Goal: Task Accomplishment & Management: Complete application form

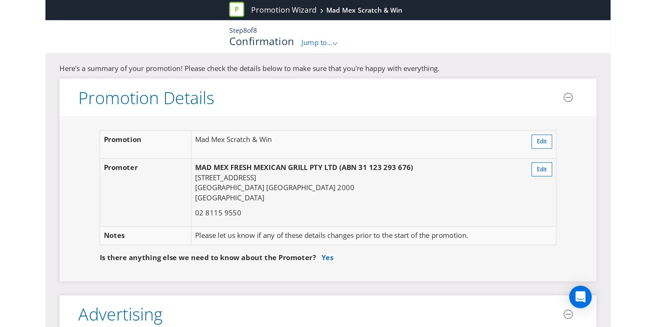
scroll to position [2296, 0]
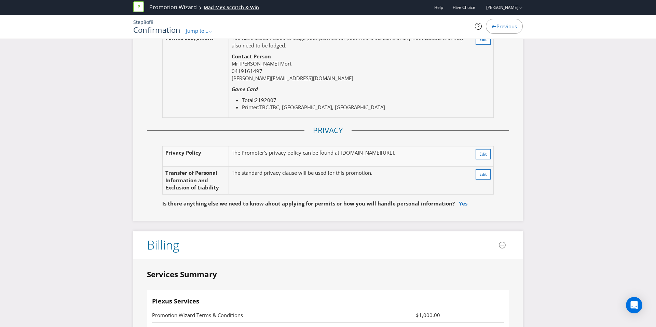
click at [221, 9] on div "Mad Mex Scratch & Win" at bounding box center [231, 7] width 55 height 7
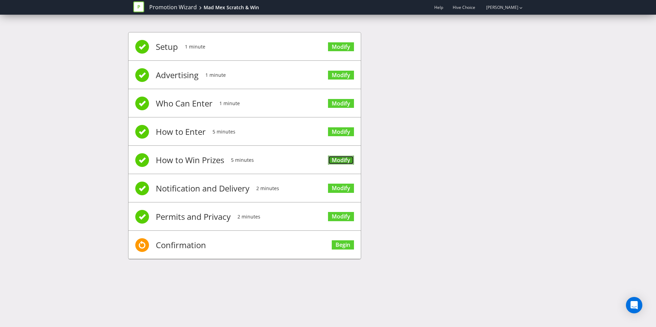
click at [336, 160] on link "Modify" at bounding box center [341, 160] width 26 height 9
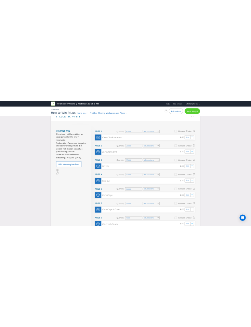
scroll to position [70, 0]
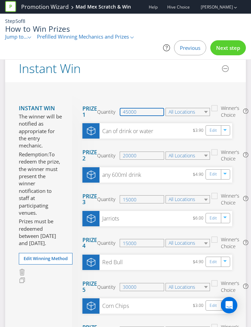
click at [141, 112] on input "45000" at bounding box center [142, 112] width 44 height 8
drag, startPoint x: 141, startPoint y: 112, endPoint x: 96, endPoint y: 111, distance: 45.1
click at [96, 111] on section "Prize 1 Quantity 45000 All Locations Winner's Choice" at bounding box center [157, 111] width 150 height 23
click at [126, 113] on input "45000" at bounding box center [142, 112] width 44 height 8
type input "75000"
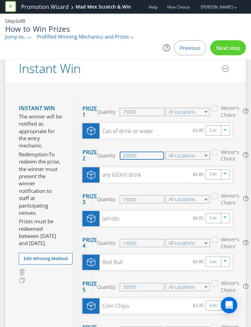
click at [130, 157] on input "20000" at bounding box center [142, 156] width 44 height 8
click at [126, 157] on input "20000" at bounding box center [142, 156] width 44 height 8
type input "2000"
type input "15000"
click at [142, 147] on section "Prize 2 Quantity 15000 All Locations Winner's Choice" at bounding box center [157, 155] width 150 height 23
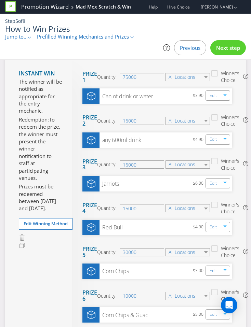
scroll to position [105, 0]
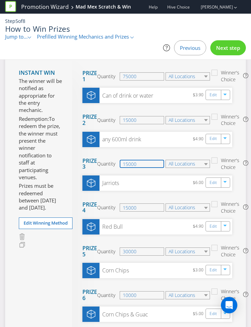
drag, startPoint x: 144, startPoint y: 164, endPoint x: 106, endPoint y: 164, distance: 37.6
click at [106, 164] on div "Quantity 15000" at bounding box center [131, 164] width 68 height 8
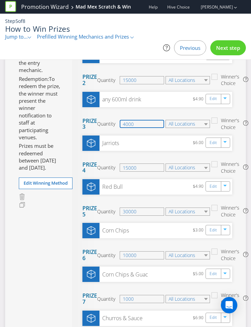
scroll to position [150, 0]
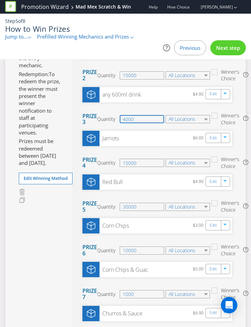
type input "4000"
click at [137, 162] on input "15000" at bounding box center [142, 163] width 44 height 8
drag, startPoint x: 141, startPoint y: 163, endPoint x: 96, endPoint y: 161, distance: 45.1
click at [96, 161] on section "Prize 4 Quantity 15000 All Locations Winner's Choice" at bounding box center [157, 163] width 150 height 23
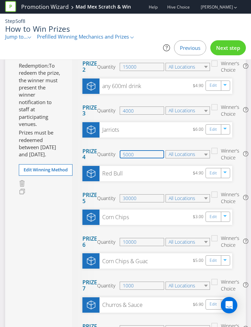
scroll to position [165, 0]
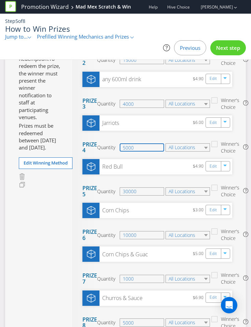
type input "5000"
click at [106, 154] on section "Prize 4 Quantity 5000 All Locations Winner's Choice" at bounding box center [157, 147] width 150 height 23
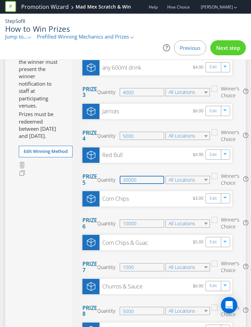
click at [138, 179] on input "30000" at bounding box center [142, 180] width 44 height 8
click at [126, 180] on input "30000" at bounding box center [142, 180] width 44 height 8
click at [129, 168] on section "Red Bull $4.90 Edit Move Here Drag here to move prize" at bounding box center [157, 158] width 150 height 21
click at [127, 182] on input "5" at bounding box center [142, 180] width 44 height 8
type input "50000"
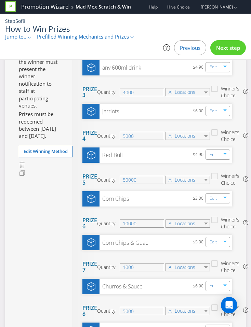
click at [130, 171] on section "Prize 5 Quantity 50000 All Locations Winner's Choice" at bounding box center [157, 180] width 150 height 23
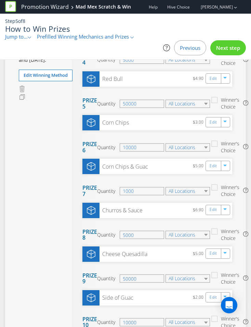
scroll to position [254, 0]
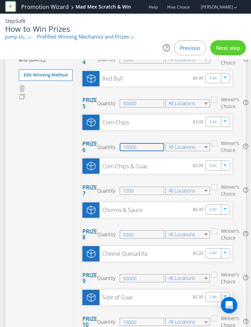
click at [123, 146] on input "10000" at bounding box center [142, 147] width 44 height 8
click at [125, 146] on input "10000" at bounding box center [142, 147] width 44 height 8
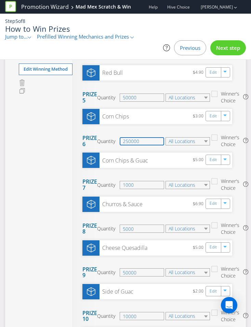
scroll to position [261, 0]
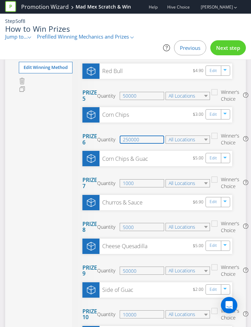
type input "250000"
click at [125, 185] on input "1000" at bounding box center [142, 183] width 44 height 8
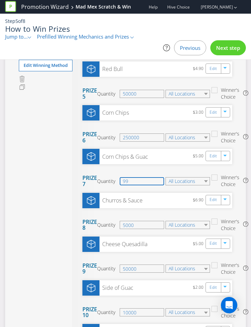
type input "9"
type input "2000"
click at [139, 226] on input "5000" at bounding box center [142, 225] width 44 height 8
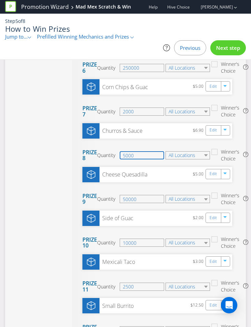
scroll to position [335, 0]
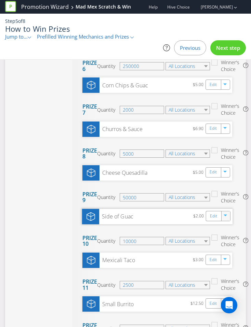
click at [225, 214] on div "button" at bounding box center [225, 215] width 7 height 7
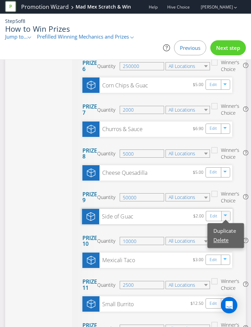
click at [225, 237] on link "Delete" at bounding box center [220, 240] width 15 height 7
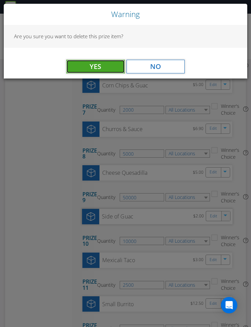
click at [102, 70] on button "Yes" at bounding box center [95, 67] width 58 height 14
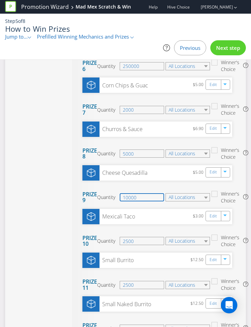
click at [145, 197] on input "10000" at bounding box center [142, 197] width 44 height 8
drag, startPoint x: 145, startPoint y: 198, endPoint x: 109, endPoint y: 197, distance: 35.9
click at [109, 197] on div "Quantity 10000" at bounding box center [131, 197] width 68 height 8
paste input "25"
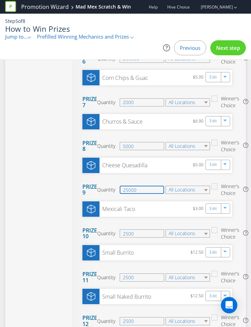
scroll to position [345, 0]
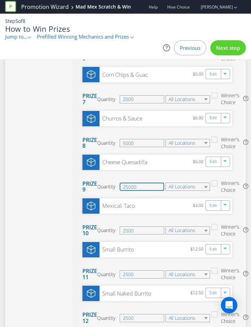
type input "25000"
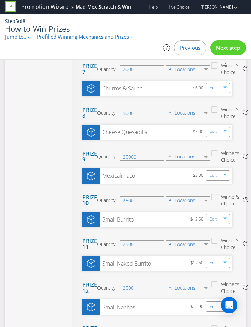
scroll to position [383, 0]
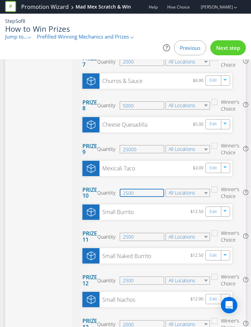
drag, startPoint x: 143, startPoint y: 194, endPoint x: 108, endPoint y: 191, distance: 35.3
click at [108, 191] on div "Quantity 2500" at bounding box center [131, 193] width 68 height 8
paste input "101"
type input "10100"
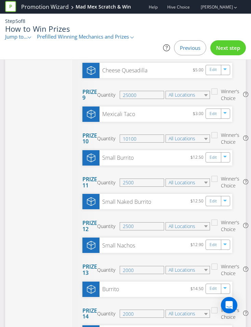
scroll to position [440, 0]
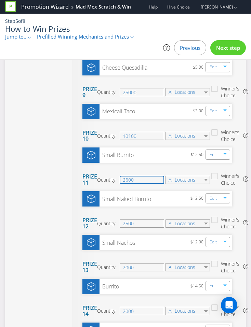
drag, startPoint x: 139, startPoint y: 180, endPoint x: 116, endPoint y: 179, distance: 22.6
click at [116, 179] on div "Quantity 2500" at bounding box center [131, 180] width 68 height 8
type input "10000"
click at [97, 188] on section "Prize 11 Quantity 10000 All Locations Winner's Choice" at bounding box center [157, 180] width 150 height 23
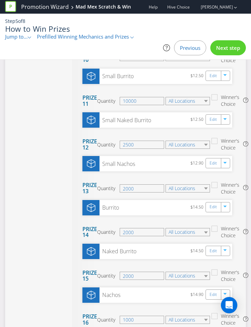
scroll to position [521, 0]
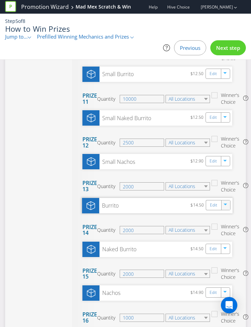
click at [228, 206] on div "button" at bounding box center [225, 204] width 7 height 7
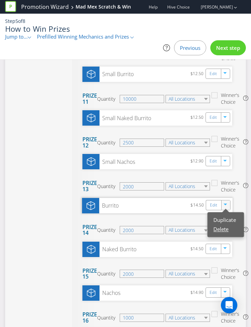
click at [220, 228] on link "Delete" at bounding box center [220, 229] width 15 height 7
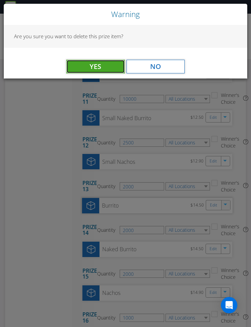
click at [111, 71] on button "Yes" at bounding box center [95, 67] width 58 height 14
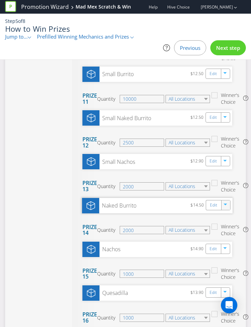
click at [229, 206] on div "button" at bounding box center [225, 204] width 7 height 7
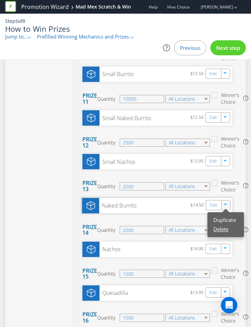
click at [218, 232] on link "Delete" at bounding box center [220, 229] width 15 height 7
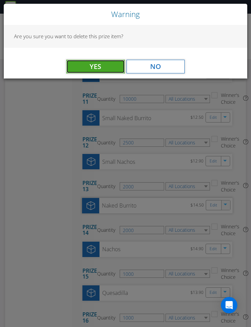
click at [90, 69] on span "Yes" at bounding box center [96, 66] width 12 height 9
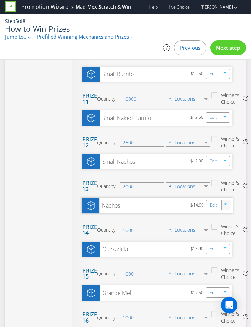
click at [226, 208] on div at bounding box center [226, 205] width 8 height 10
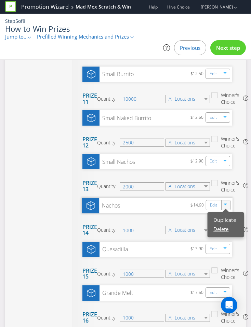
click at [220, 229] on link "Delete" at bounding box center [220, 229] width 15 height 7
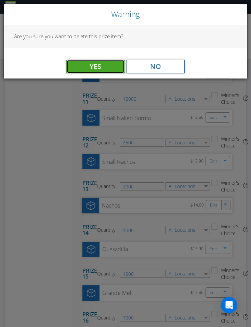
click at [82, 70] on button "Yes" at bounding box center [95, 67] width 58 height 14
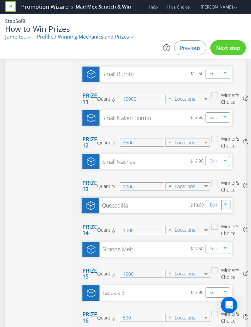
click at [224, 204] on icon "button" at bounding box center [226, 206] width 4 height 4
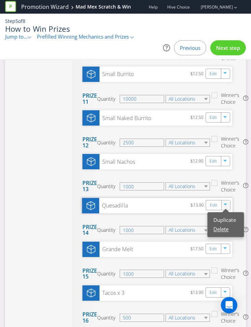
click at [224, 231] on link "Delete" at bounding box center [220, 229] width 15 height 7
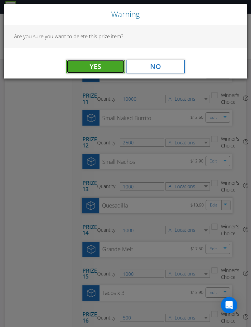
click at [85, 62] on button "Yes" at bounding box center [95, 67] width 58 height 14
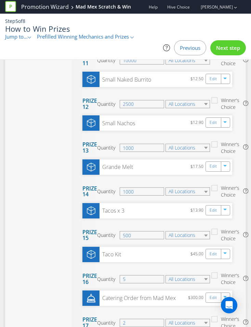
scroll to position [560, 0]
click at [228, 167] on div "button" at bounding box center [225, 165] width 7 height 7
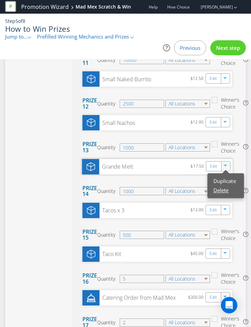
click at [217, 192] on link "Delete" at bounding box center [220, 190] width 15 height 7
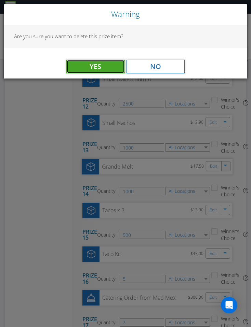
click at [79, 69] on button "Yes" at bounding box center [95, 67] width 58 height 14
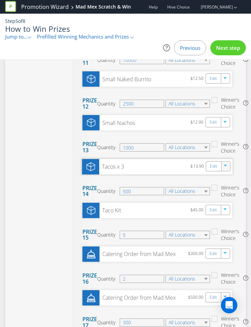
click at [227, 170] on div at bounding box center [226, 166] width 8 height 10
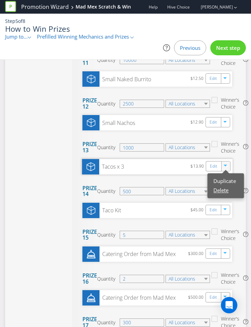
click at [214, 190] on link "Delete" at bounding box center [220, 190] width 15 height 7
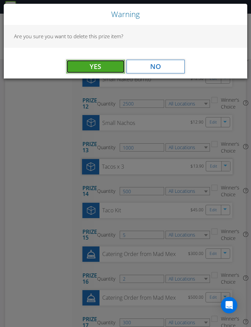
click at [89, 63] on button "Yes" at bounding box center [95, 67] width 58 height 14
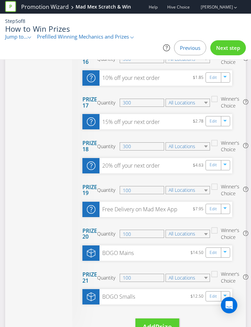
scroll to position [781, 0]
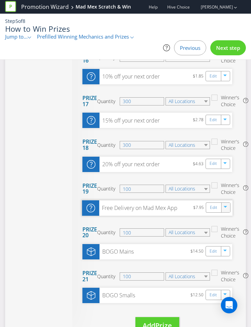
click at [227, 209] on icon "button" at bounding box center [226, 208] width 4 height 4
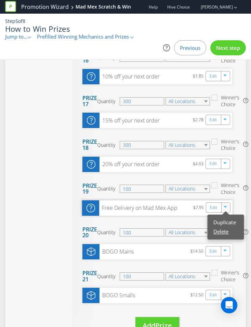
click at [225, 231] on link "Delete" at bounding box center [220, 231] width 15 height 7
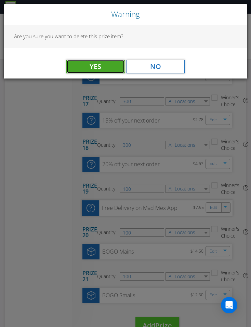
click at [110, 69] on button "Yes" at bounding box center [95, 67] width 58 height 14
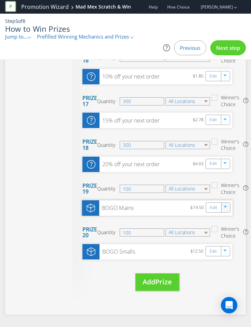
click at [224, 206] on icon "button" at bounding box center [225, 207] width 3 height 2
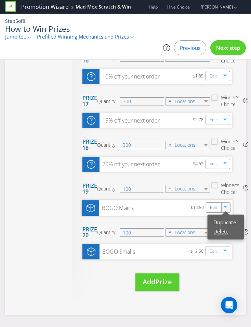
click at [221, 231] on link "Delete" at bounding box center [220, 231] width 15 height 7
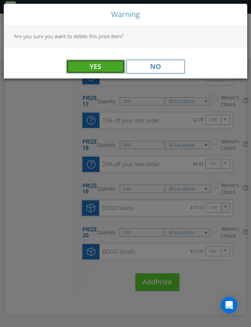
click at [91, 65] on span "Yes" at bounding box center [96, 66] width 12 height 9
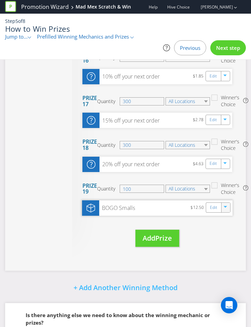
click at [225, 207] on icon "button" at bounding box center [225, 207] width 3 height 2
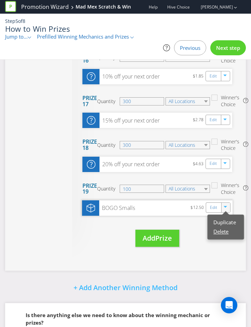
click at [222, 234] on link "Delete" at bounding box center [220, 231] width 15 height 7
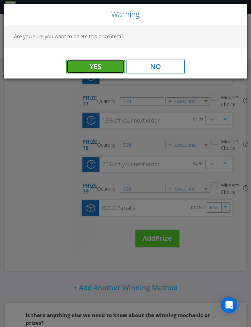
click at [79, 72] on button "Yes" at bounding box center [95, 67] width 58 height 14
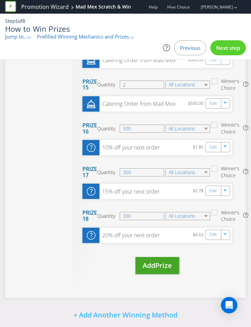
scroll to position [710, 0]
click at [166, 237] on span "Prize" at bounding box center [163, 265] width 17 height 9
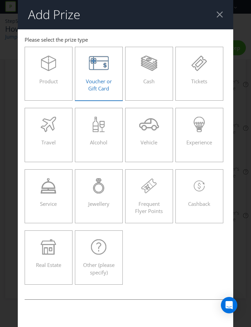
click at [75, 83] on label "Voucher or Gift Card" at bounding box center [99, 74] width 48 height 54
click at [0, 0] on input "Voucher or Gift Card" at bounding box center [0, 0] width 0 height 0
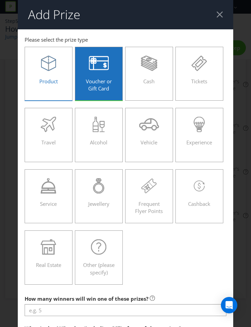
click at [65, 83] on div "Product" at bounding box center [48, 71] width 33 height 31
click at [0, 0] on input "Product" at bounding box center [0, 0] width 0 height 0
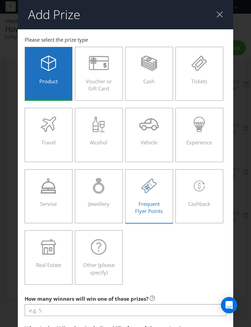
scroll to position [127, 0]
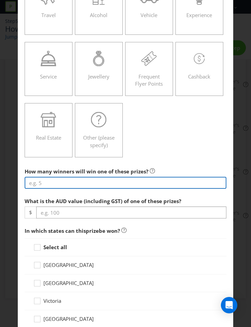
click at [113, 186] on input "number" at bounding box center [126, 183] width 202 height 12
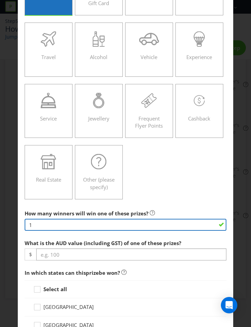
scroll to position [86, 0]
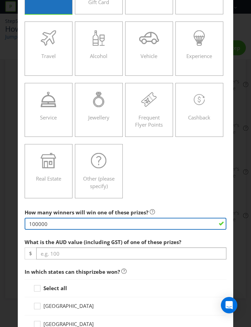
type input "100000"
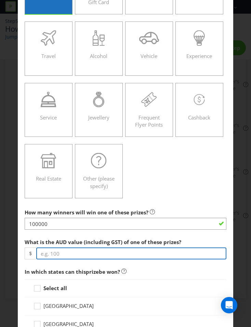
click at [75, 237] on input "number" at bounding box center [131, 254] width 190 height 12
type input "2"
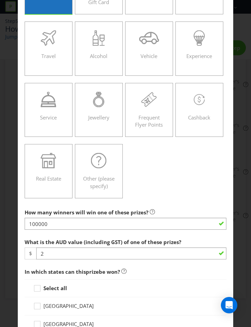
click at [53, 237] on strong "Select all" at bounding box center [55, 288] width 24 height 7
click at [0, 0] on input "Select all" at bounding box center [0, 0] width 0 height 0
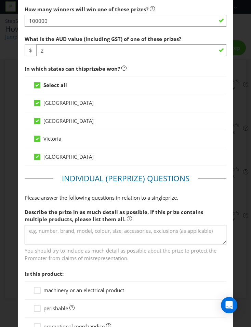
scroll to position [316, 0]
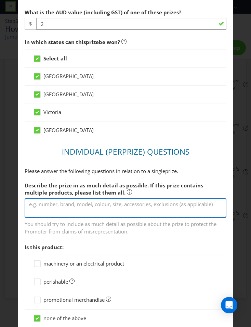
click at [55, 212] on textarea at bounding box center [126, 208] width 202 height 19
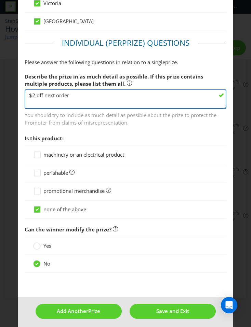
scroll to position [429, 0]
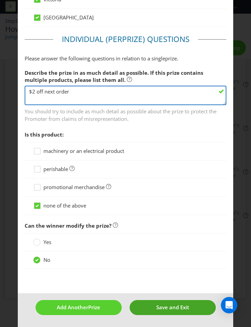
type textarea "$2 off next order"
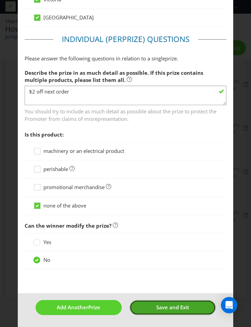
click at [165, 237] on span "Save and Exit" at bounding box center [172, 307] width 33 height 7
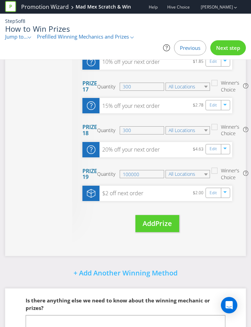
scroll to position [797, 0]
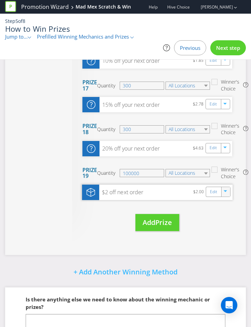
click at [228, 194] on div "button" at bounding box center [225, 190] width 7 height 7
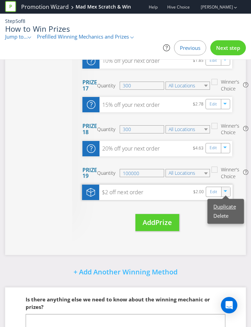
click at [226, 205] on link "Duplicate" at bounding box center [224, 206] width 22 height 7
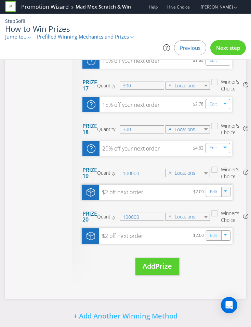
click at [210, 237] on link "Edit" at bounding box center [213, 236] width 7 height 8
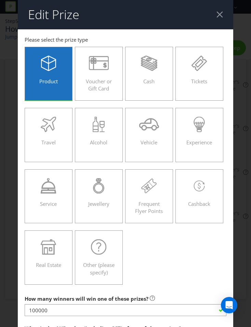
scroll to position [87, 0]
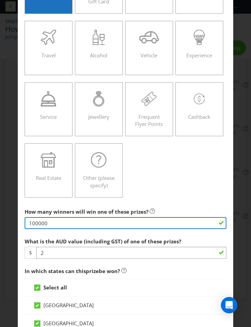
drag, startPoint x: 49, startPoint y: 221, endPoint x: 18, endPoint y: 222, distance: 30.1
click at [18, 222] on main "[GEOGRAPHIC_DATA] [GEOGRAPHIC_DATA] [GEOGRAPHIC_DATA] [GEOGRAPHIC_DATA] Please …" at bounding box center [125, 289] width 215 height 694
type input "20000"
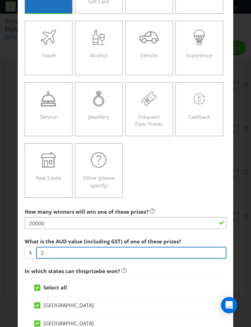
click at [70, 237] on input "2" at bounding box center [131, 253] width 190 height 12
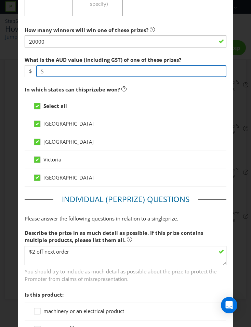
scroll to position [284, 0]
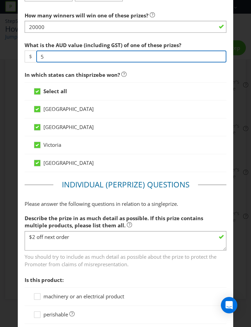
type input "5"
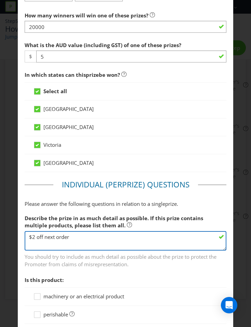
click at [34, 237] on textarea "$2 off next order" at bounding box center [126, 240] width 202 height 19
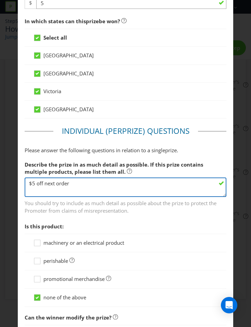
scroll to position [429, 0]
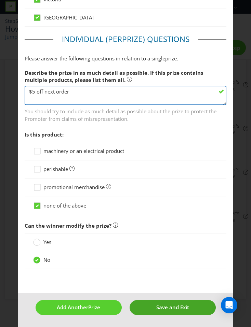
type textarea "$5 off next order"
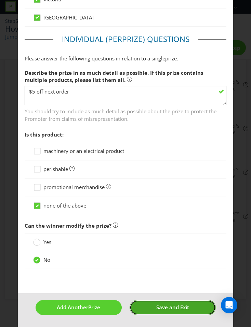
click at [145, 237] on button "Save and Exit" at bounding box center [173, 307] width 86 height 15
type input "20000"
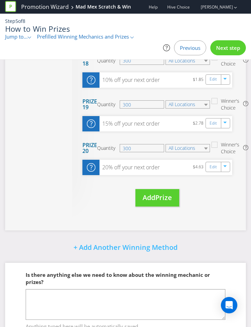
scroll to position [840, 0]
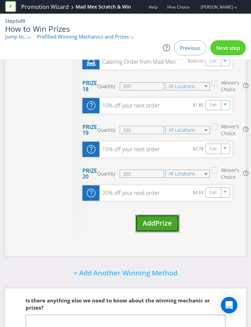
click at [151, 231] on button "Add Prize" at bounding box center [157, 223] width 44 height 17
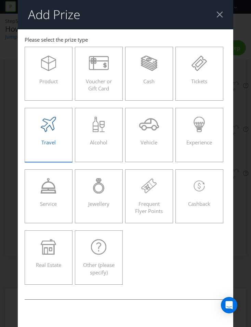
click at [66, 121] on label "Travel" at bounding box center [49, 135] width 48 height 54
click at [0, 0] on input "Travel" at bounding box center [0, 0] width 0 height 0
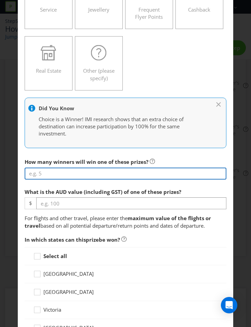
click at [78, 172] on input "number" at bounding box center [126, 174] width 202 height 12
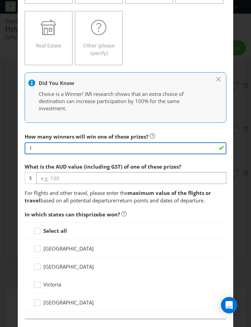
scroll to position [220, 0]
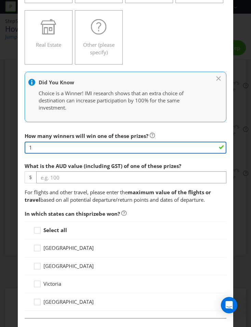
type input "1"
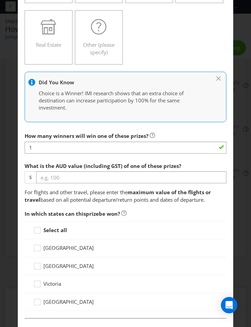
click at [68, 166] on span "What is the AUD value (including GST) of one of these prizes?" at bounding box center [103, 166] width 157 height 7
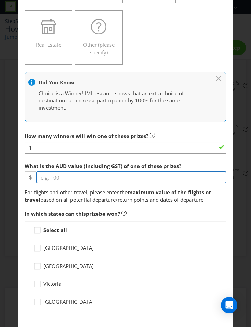
click at [68, 175] on input "number" at bounding box center [131, 178] width 190 height 12
type input "10000"
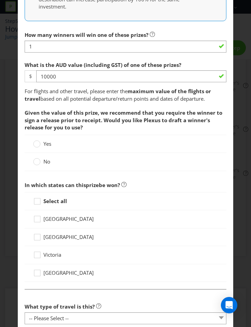
scroll to position [369, 0]
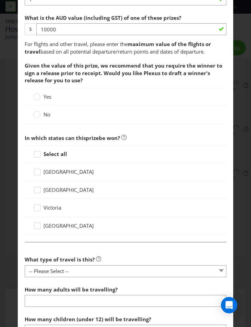
click at [52, 114] on span at bounding box center [50, 114] width 1 height 7
click at [0, 0] on input "No" at bounding box center [0, 0] width 0 height 0
click at [62, 155] on strong "Select all" at bounding box center [55, 154] width 24 height 7
click at [0, 0] on input "Select all" at bounding box center [0, 0] width 0 height 0
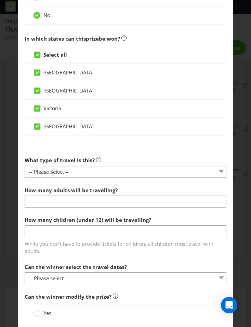
scroll to position [471, 0]
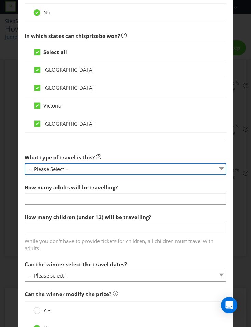
click at [78, 167] on select "-- Please Select -- Flight Accommodation Car Hire Bus Train Cruise Transfers Ot…" at bounding box center [126, 169] width 202 height 12
select select "FLIGHTS"
click at [25, 163] on select "-- Please Select -- Flight Accommodation Car Hire Bus Train Cruise Transfers Ot…" at bounding box center [126, 169] width 202 height 12
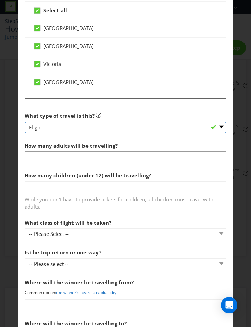
scroll to position [514, 0]
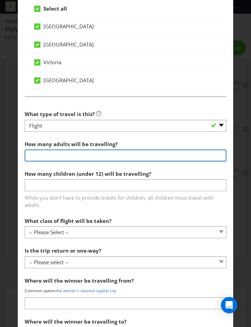
click at [81, 154] on input "number" at bounding box center [126, 156] width 202 height 12
type input "2"
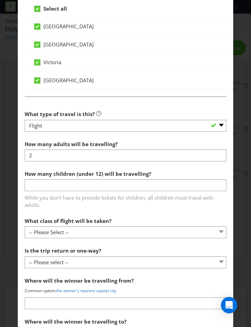
click at [82, 169] on label "How many children (under 12) will be travelling?" at bounding box center [89, 172] width 128 height 11
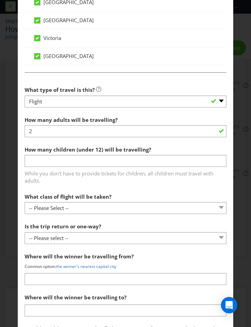
scroll to position [540, 0]
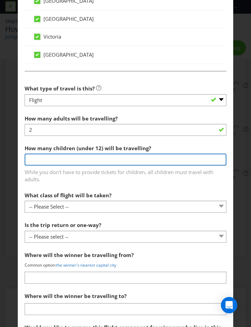
click at [82, 163] on input "number" at bounding box center [126, 160] width 202 height 12
type input "-2"
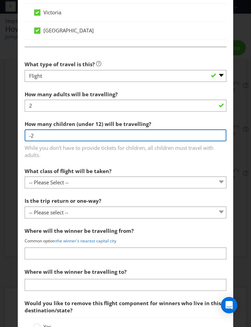
scroll to position [571, 0]
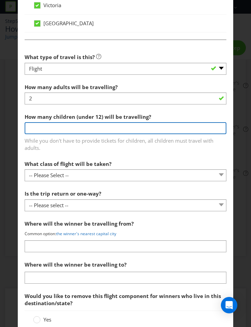
type input "0"
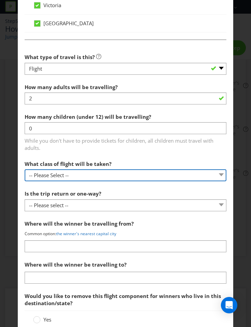
click at [89, 177] on select "-- Please Select -- Economy class Premium economy class Business class First cl…" at bounding box center [126, 176] width 202 height 12
select select "ECONOMY"
click at [25, 170] on select "-- Please Select -- Economy class Premium economy class Business class First cl…" at bounding box center [126, 176] width 202 height 12
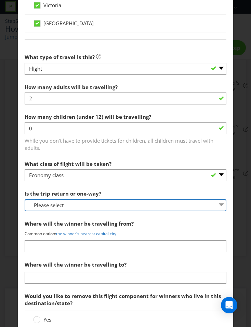
click at [93, 202] on select "-- Please select -- One way Return Other (please specify)" at bounding box center [126, 206] width 202 height 12
select select "RETURN"
click at [25, 200] on select "-- Please select -- One way Return Other (please specify)" at bounding box center [126, 206] width 202 height 12
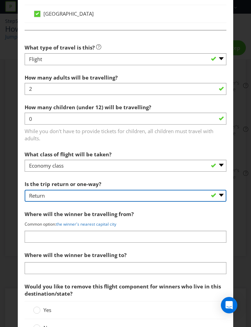
scroll to position [610, 0]
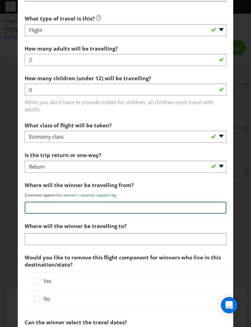
click at [94, 212] on input "text" at bounding box center [126, 208] width 202 height 12
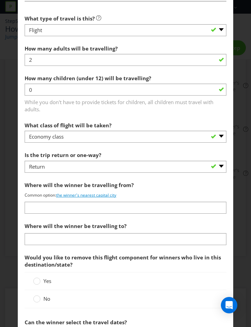
click at [86, 194] on link "the winner's nearest capital city" at bounding box center [86, 195] width 60 height 6
type input "the winner's nearest capital city"
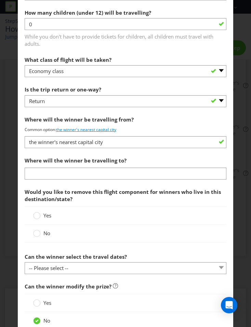
scroll to position [678, 0]
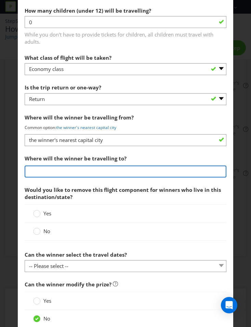
click at [86, 173] on input "text" at bounding box center [126, 172] width 202 height 12
type input "[GEOGRAPHIC_DATA]"
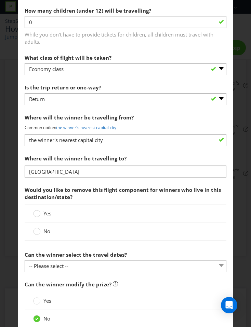
click at [94, 184] on span "Would you like to remove this flight component for winners who live in this des…" at bounding box center [126, 194] width 202 height 22
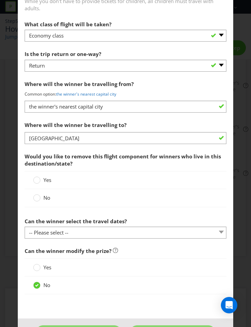
scroll to position [714, 0]
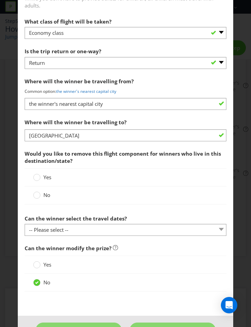
click at [47, 196] on span "No" at bounding box center [46, 195] width 7 height 7
click at [0, 0] on input "No" at bounding box center [0, 0] width 0 height 0
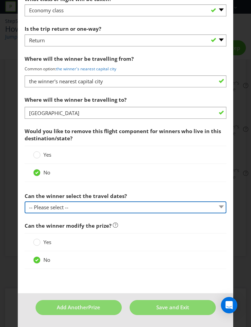
click at [87, 208] on select "-- Please select -- Yes No, travel must be taken on specific dates No, the Prom…" at bounding box center [126, 208] width 202 height 12
select select "NO_BETWEEN_DATES"
click at [25, 202] on select "-- Please select -- Yes No, travel must be taken on specific dates No, the Prom…" at bounding box center [126, 208] width 202 height 12
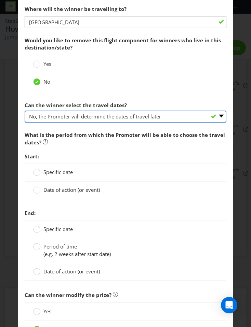
scroll to position [830, 0]
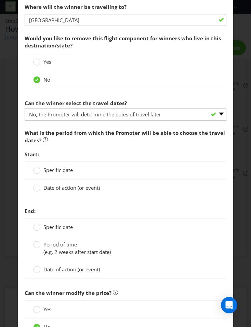
click at [84, 193] on div "Date of action (or event)" at bounding box center [126, 188] width 202 height 17
click at [82, 189] on span "Date of action (or event)" at bounding box center [71, 188] width 56 height 7
click at [0, 0] on input "Date of action (or event)" at bounding box center [0, 0] width 0 height 0
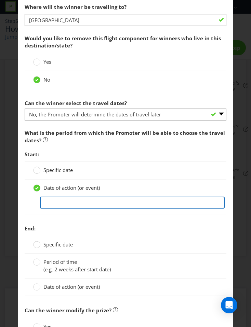
click at [69, 205] on input "text" at bounding box center [132, 203] width 185 height 12
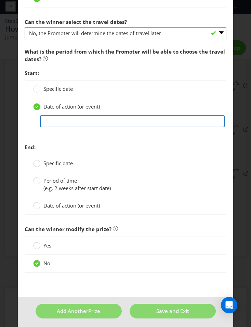
scroll to position [911, 0]
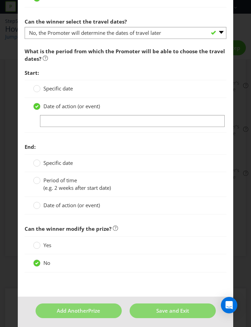
click at [72, 205] on div "Date of action (or event)" at bounding box center [126, 205] width 202 height 17
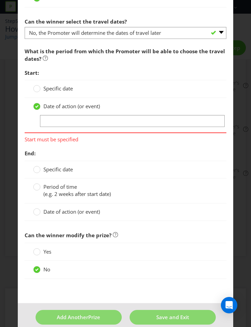
click at [67, 187] on span "Period of time" at bounding box center [59, 187] width 33 height 7
click at [0, 0] on input "Period of time (e.g. 2 weeks after start date)" at bounding box center [0, 0] width 0 height 0
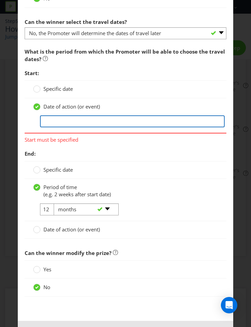
click at [66, 126] on input "text" at bounding box center [132, 122] width 185 height 12
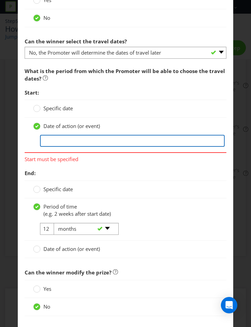
scroll to position [888, 0]
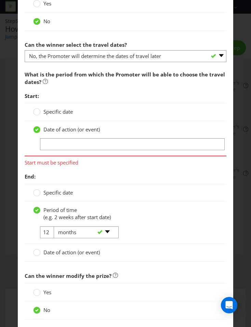
drag, startPoint x: 50, startPoint y: 235, endPoint x: 29, endPoint y: 232, distance: 20.7
click at [29, 232] on div "12 -- Please select -- days weeks months years" at bounding box center [125, 235] width 195 height 17
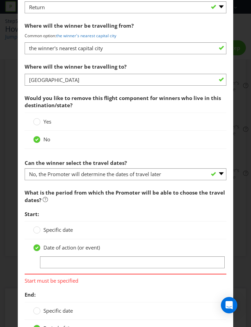
scroll to position [769, 0]
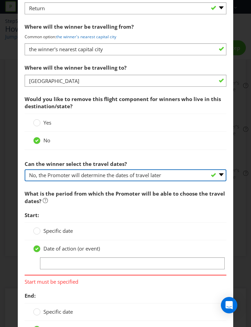
click at [83, 180] on select "-- Please select -- Yes No, travel must be taken on specific dates No, the Prom…" at bounding box center [126, 176] width 202 height 12
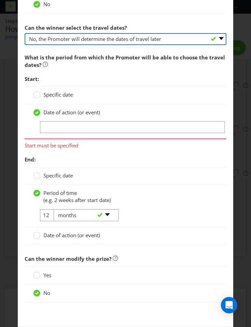
scroll to position [899, 0]
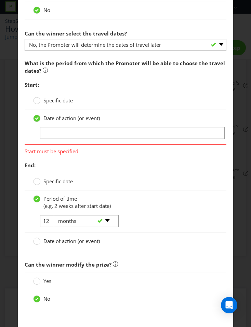
click at [61, 139] on div at bounding box center [125, 139] width 185 height 1
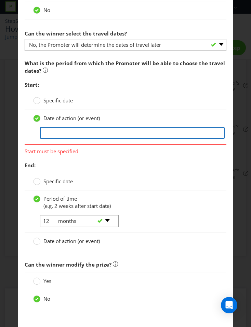
click at [62, 136] on input "text" at bounding box center [132, 133] width 185 height 12
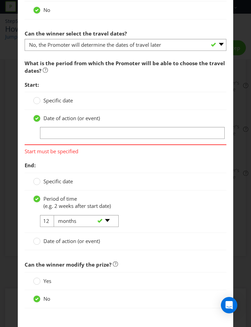
click at [61, 103] on span "Specific date" at bounding box center [57, 100] width 29 height 7
click at [0, 0] on input "Specific date" at bounding box center [0, 0] width 0 height 0
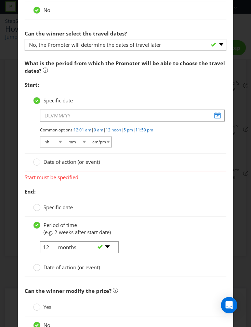
click at [64, 162] on span "Date of action (or event)" at bounding box center [71, 162] width 56 height 7
click at [0, 0] on input "Date of action (or event)" at bounding box center [0, 0] width 0 height 0
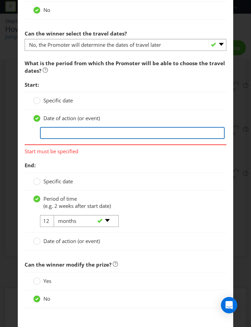
click at [73, 133] on input "text" at bounding box center [132, 133] width 185 height 12
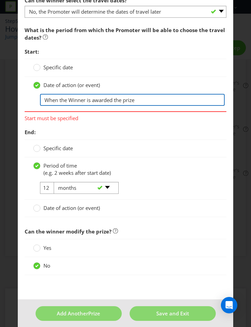
type input "When the Winner is awarded the prize"
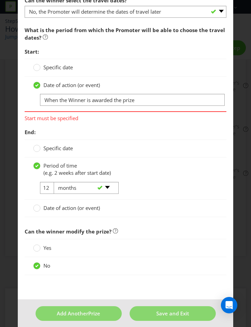
click at [131, 139] on div "End: Specific date Period of time (e.g. 2 weeks after start date) 12 -- Please …" at bounding box center [126, 173] width 202 height 96
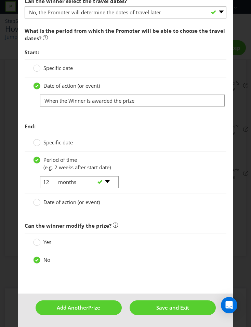
scroll to position [932, 0]
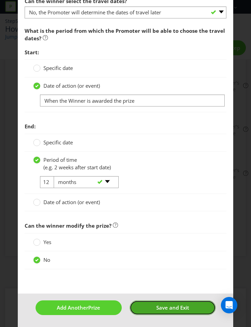
click at [165, 237] on span "Save and Exit" at bounding box center [172, 308] width 33 height 7
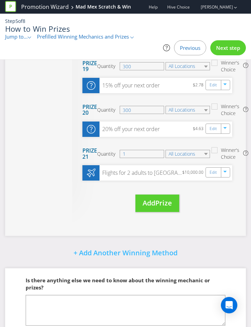
scroll to position [939, 0]
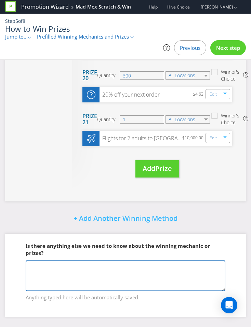
click at [90, 237] on textarea at bounding box center [126, 276] width 200 height 31
click at [65, 237] on textarea at bounding box center [126, 276] width 200 height 31
click at [43, 237] on textarea "Undertsand there is very little detail around the travel component" at bounding box center [126, 276] width 200 height 31
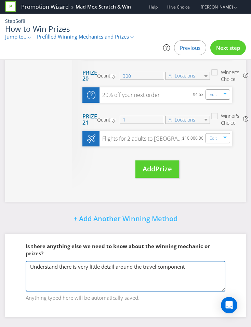
click at [191, 237] on textarea "Understand there is very little detail around the travel component" at bounding box center [126, 276] width 200 height 31
paste textarea "major prize - it will be for 2 people, include flights, accommodation for 5 day…"
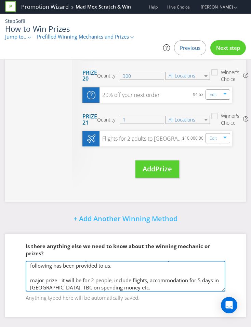
scroll to position [939, 0]
type textarea "Understand there is very little detail around the travel component but the foll…"
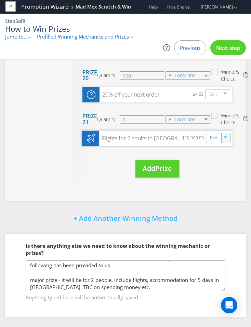
click at [227, 136] on icon "button" at bounding box center [226, 138] width 4 height 4
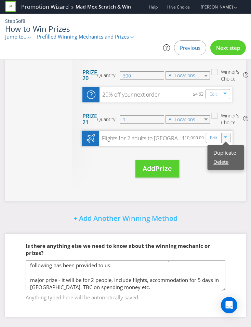
click at [221, 162] on link "Delete" at bounding box center [220, 162] width 15 height 7
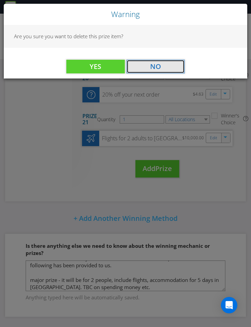
click at [158, 66] on span "No" at bounding box center [155, 66] width 11 height 9
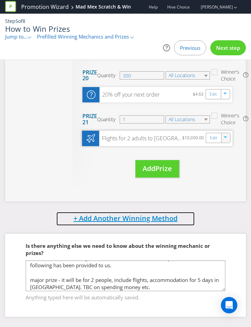
click at [130, 222] on span "+ Add Another Winning Method" at bounding box center [125, 218] width 104 height 9
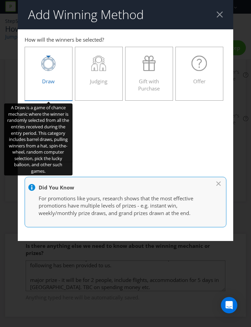
click at [62, 81] on div "Draw" at bounding box center [48, 71] width 33 height 31
click at [0, 0] on input "Draw" at bounding box center [0, 0] width 0 height 0
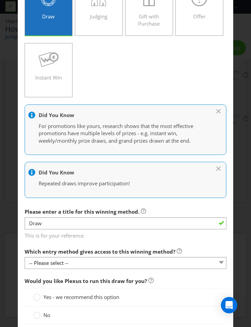
scroll to position [111, 0]
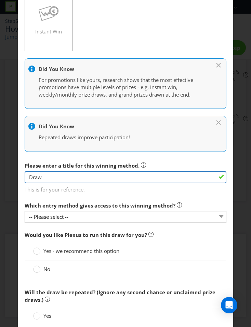
drag, startPoint x: 64, startPoint y: 179, endPoint x: 12, endPoint y: 176, distance: 52.4
click at [12, 176] on div "Add Winning Method How to Enter Win Instant Win to enter How will the winners b…" at bounding box center [125, 163] width 251 height 327
type input "Major Draw"
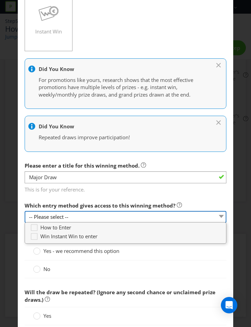
click at [83, 219] on select "-- Please select --" at bounding box center [126, 217] width 202 height 12
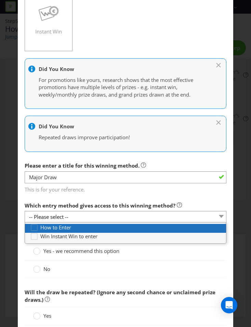
click at [80, 230] on div "How to Enter" at bounding box center [128, 227] width 196 height 7
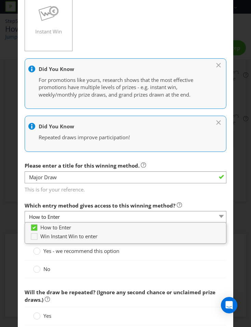
click at [82, 210] on div "Which entry method gives access to this winning method? How to Enter" at bounding box center [126, 211] width 202 height 25
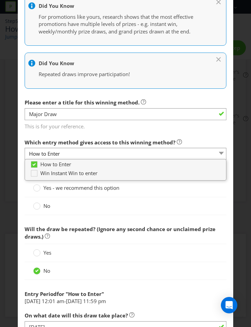
click at [88, 218] on div at bounding box center [126, 217] width 202 height 3
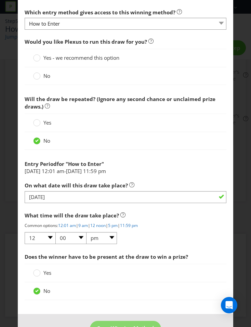
scroll to position [305, 0]
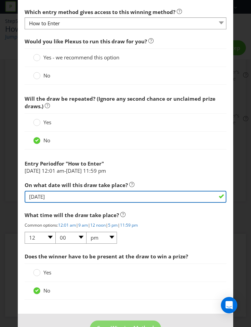
click at [69, 201] on input "[DATE]" at bounding box center [126, 197] width 202 height 12
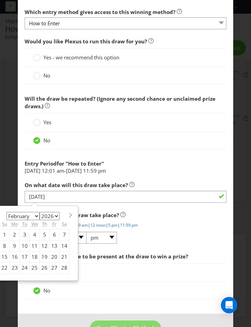
click at [33, 234] on div "4" at bounding box center [35, 235] width 10 height 11
type input "[DATE]"
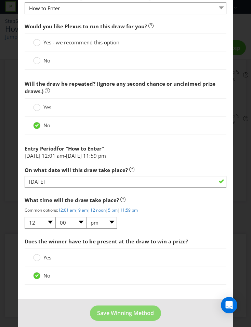
scroll to position [326, 0]
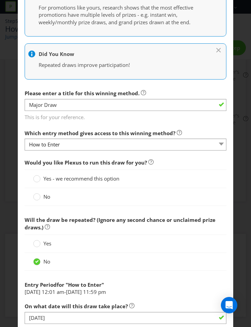
scroll to position [181, 0]
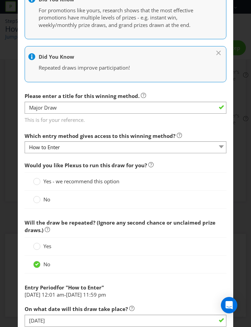
click at [42, 196] on label "No" at bounding box center [42, 199] width 18 height 7
click at [0, 0] on input "No" at bounding box center [0, 0] width 0 height 0
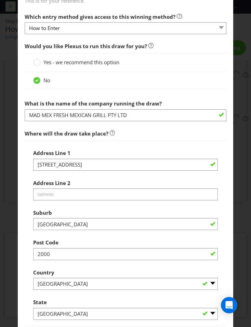
scroll to position [296, 0]
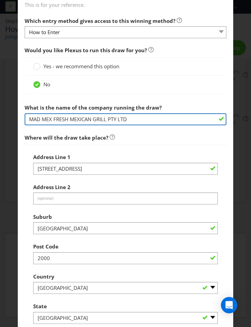
drag, startPoint x: 137, startPoint y: 119, endPoint x: -13, endPoint y: 119, distance: 150.0
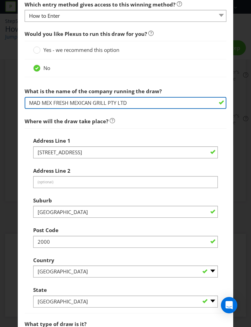
scroll to position [313, 0]
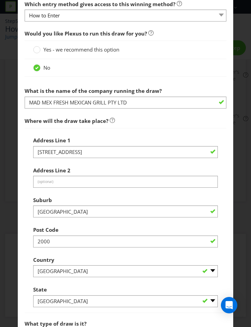
click at [166, 127] on span "Where will the draw take place?" at bounding box center [126, 121] width 202 height 14
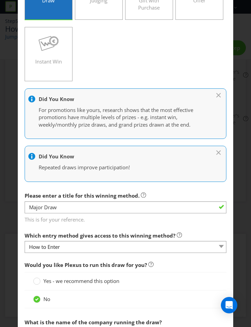
scroll to position [0, 0]
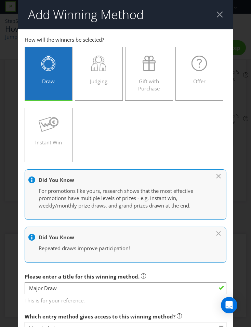
click at [220, 14] on div at bounding box center [219, 14] width 6 height 6
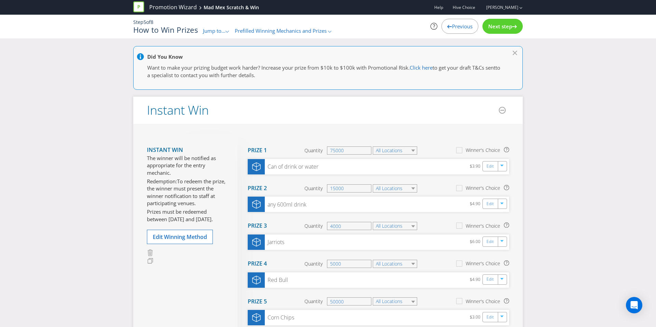
click at [410, 25] on span "Previous" at bounding box center [462, 26] width 21 height 7
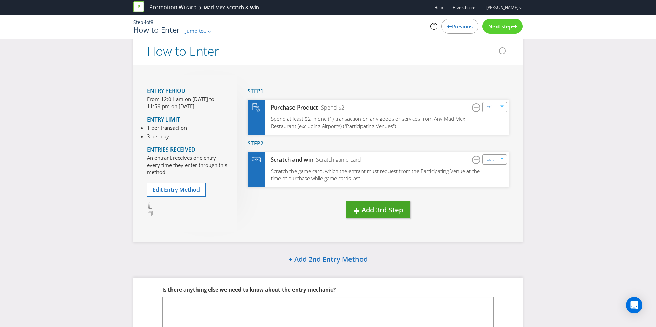
scroll to position [21, 0]
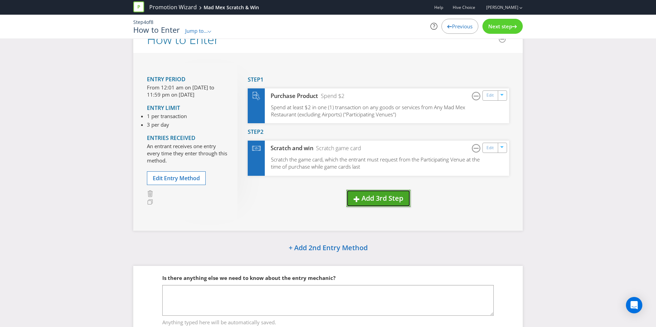
click at [367, 198] on span "Add 3rd Step" at bounding box center [383, 198] width 42 height 9
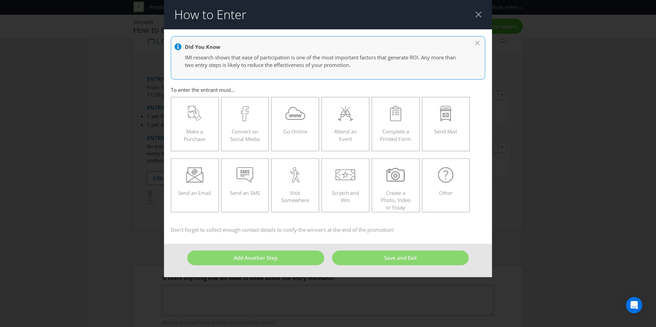
click at [410, 20] on header "How to Enter" at bounding box center [328, 14] width 328 height 29
click at [410, 16] on div at bounding box center [478, 14] width 6 height 6
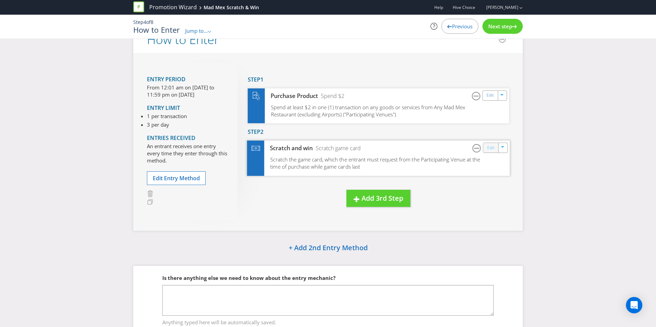
click at [410, 147] on link "Edit" at bounding box center [490, 148] width 7 height 8
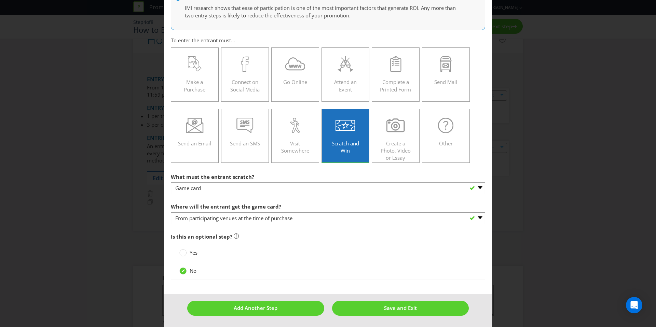
scroll to position [50, 0]
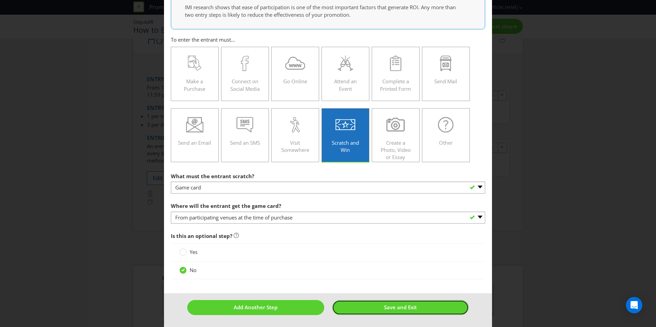
click at [379, 237] on button "Save and Exit" at bounding box center [400, 307] width 137 height 15
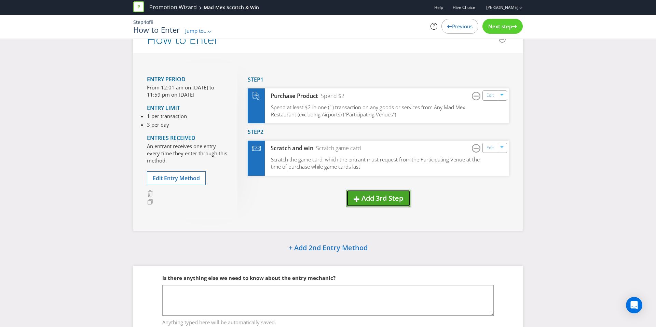
click at [369, 199] on span "Add 3rd Step" at bounding box center [383, 198] width 42 height 9
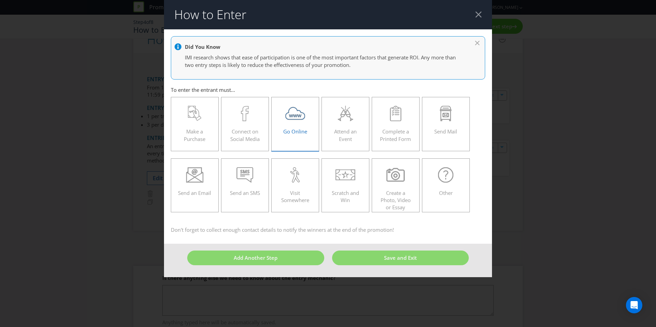
click at [296, 137] on label "Go Online" at bounding box center [295, 124] width 48 height 54
click at [0, 0] on input "Go Online" at bounding box center [0, 0] width 0 height 0
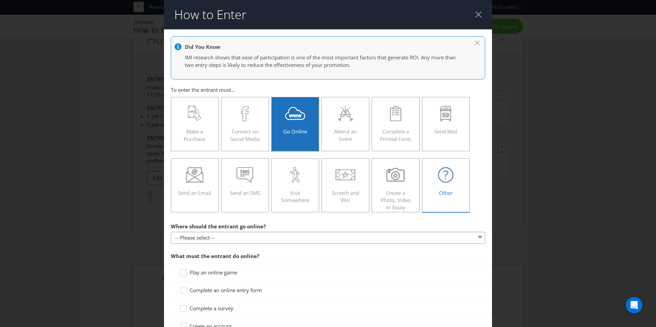
click at [410, 189] on div "Other" at bounding box center [445, 182] width 33 height 31
click at [0, 0] on input "Other" at bounding box center [0, 0] width 0 height 0
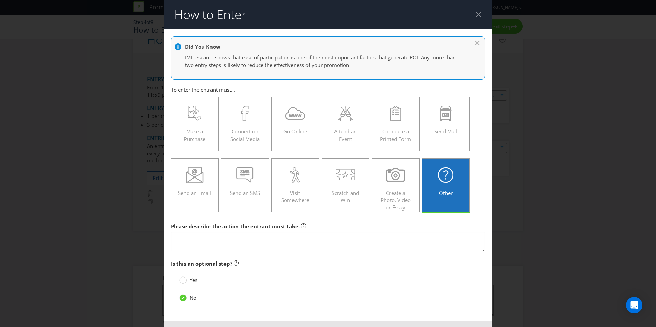
scroll to position [23, 0]
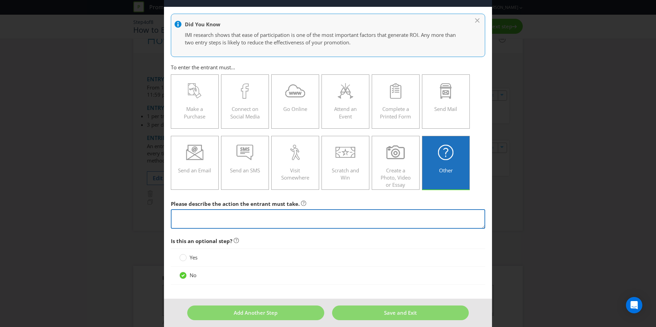
click at [308, 226] on textarea at bounding box center [328, 219] width 314 height 19
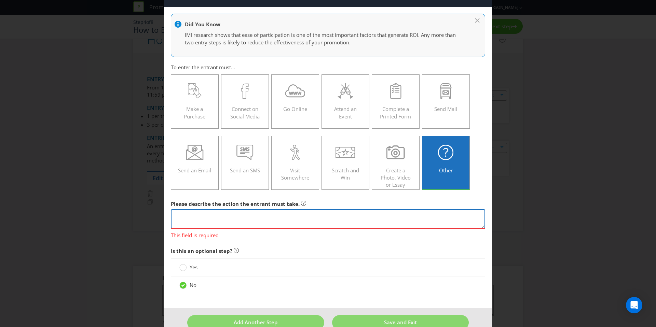
click at [280, 220] on textarea at bounding box center [328, 219] width 314 height 19
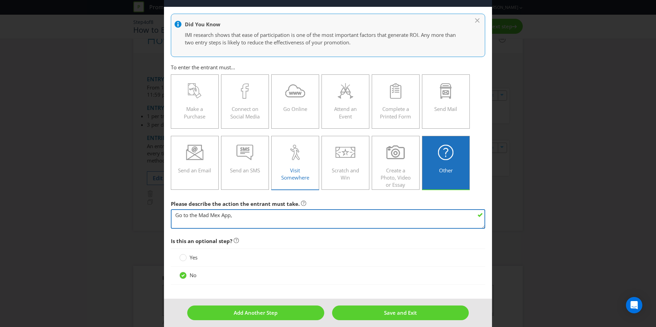
type textarea "Go to the Mad Mex App,"
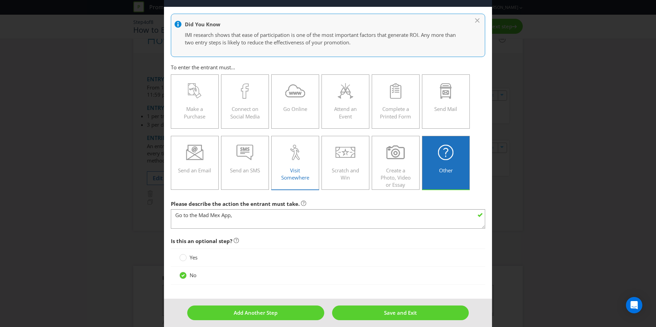
click at [303, 183] on label "Visit Somewhere" at bounding box center [295, 163] width 48 height 54
click at [0, 0] on input "Visit Somewhere" at bounding box center [0, 0] width 0 height 0
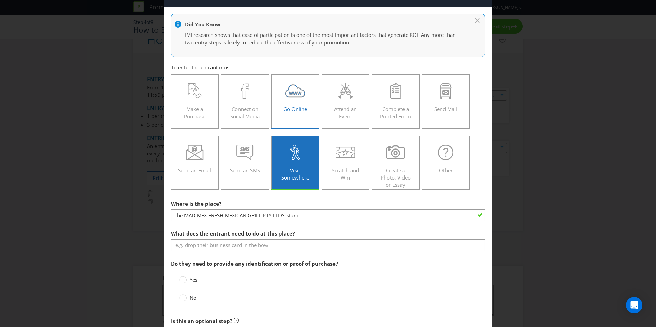
click at [293, 111] on span "Go Online" at bounding box center [295, 109] width 24 height 7
click at [0, 0] on input "Go Online" at bounding box center [0, 0] width 0 height 0
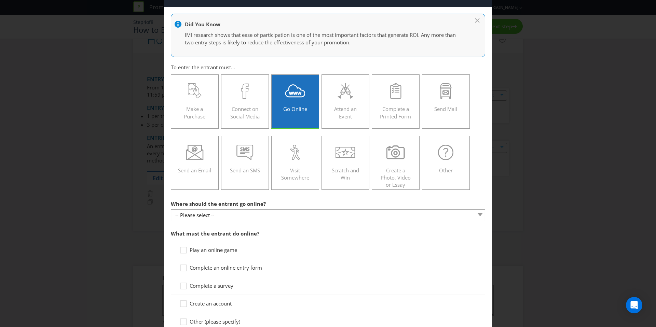
click at [272, 221] on div at bounding box center [328, 221] width 314 height 1
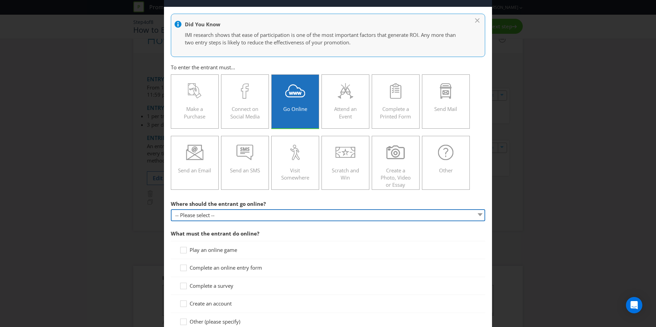
click at [272, 218] on select "-- Please select -- At a specific URL Using a direct link sent to the entrant b…" at bounding box center [328, 216] width 314 height 12
select select "OTHER"
click at [171, 210] on select "-- Please select -- At a specific URL Using a direct link sent to the entrant b…" at bounding box center [328, 216] width 314 height 12
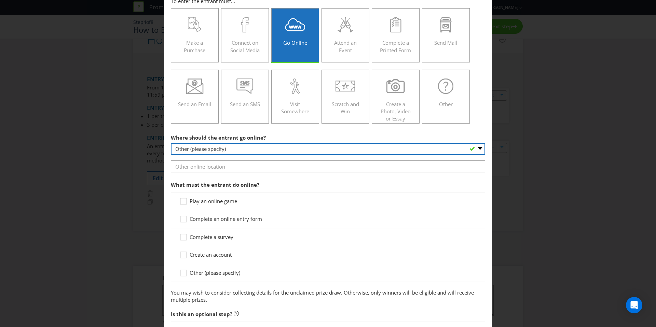
scroll to position [91, 0]
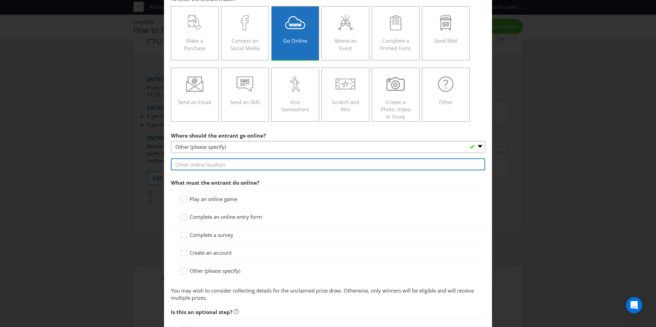
click at [247, 165] on input "text" at bounding box center [328, 165] width 314 height 12
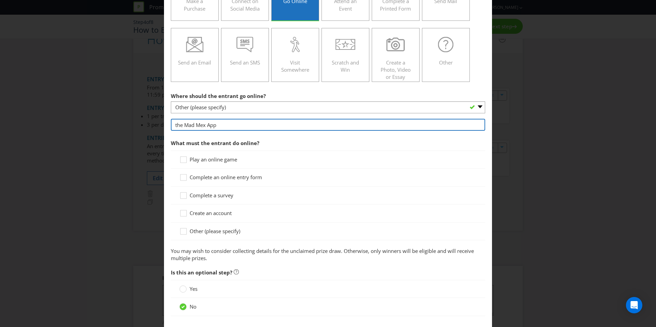
type input "the Mad Mex App"
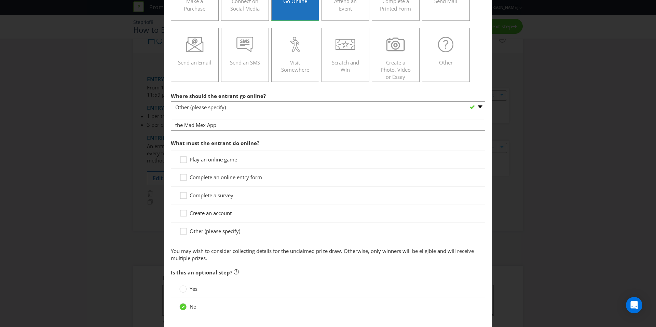
click at [220, 213] on span "Create an account" at bounding box center [211, 213] width 42 height 7
click at [0, 0] on input "Create an account" at bounding box center [0, 0] width 0 height 0
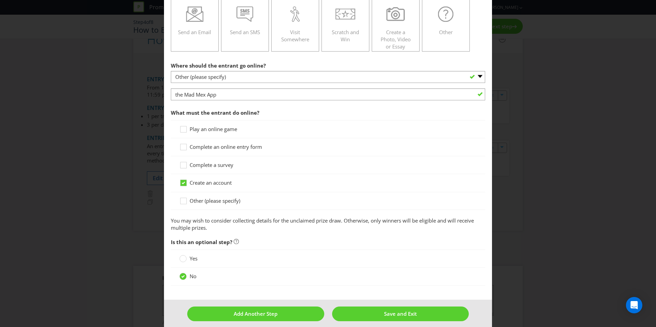
scroll to position [167, 0]
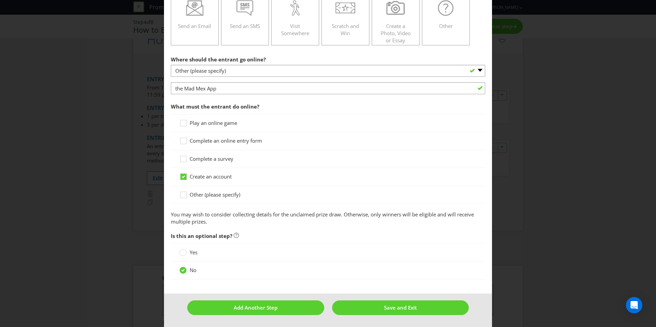
click at [219, 196] on span "Other (please specify)" at bounding box center [215, 194] width 51 height 7
click at [0, 0] on input "Other (please specify)" at bounding box center [0, 0] width 0 height 0
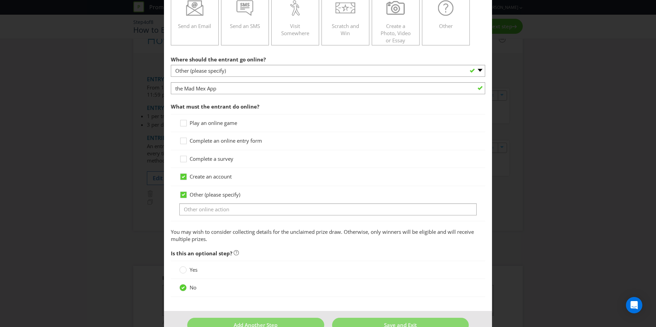
click at [216, 179] on span "Create an account" at bounding box center [211, 176] width 42 height 7
click at [0, 0] on input "Create an account" at bounding box center [0, 0] width 0 height 0
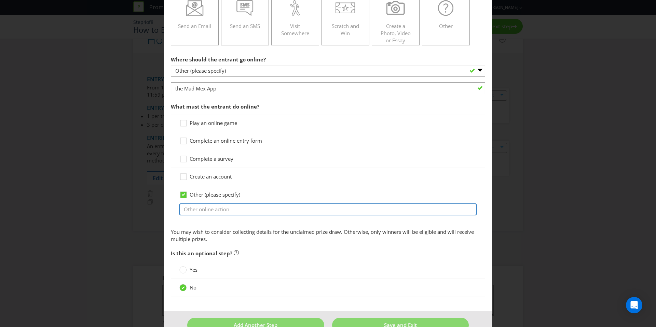
click at [218, 206] on input "text" at bounding box center [327, 210] width 297 height 12
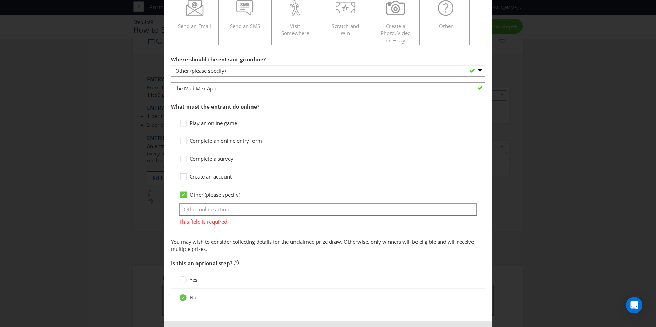
click at [219, 176] on span "Create an account" at bounding box center [211, 176] width 42 height 7
click at [0, 0] on input "Create an account" at bounding box center [0, 0] width 0 height 0
click at [219, 176] on span "Create an account" at bounding box center [211, 176] width 42 height 7
click at [0, 0] on input "Create an account" at bounding box center [0, 0] width 0 height 0
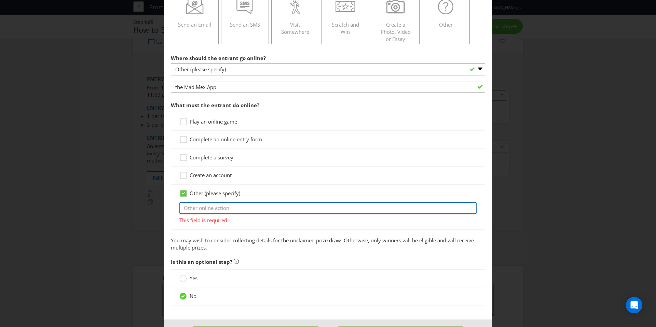
click at [218, 207] on input "text" at bounding box center [327, 208] width 297 height 12
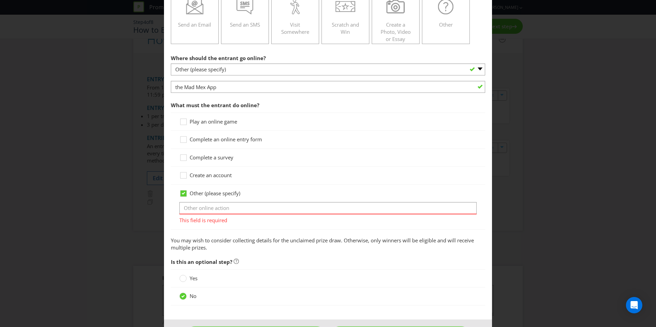
click at [220, 176] on span "Create an account" at bounding box center [211, 175] width 42 height 7
click at [0, 0] on input "Create an account" at bounding box center [0, 0] width 0 height 0
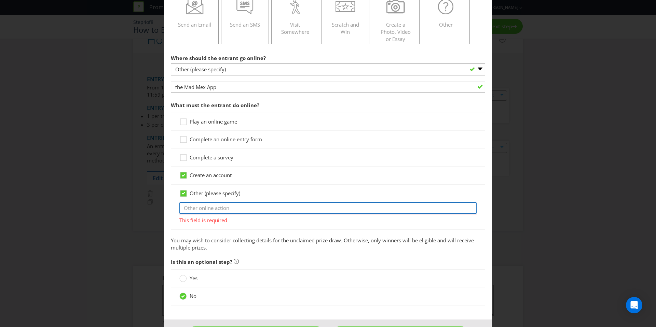
click at [218, 205] on input "text" at bounding box center [327, 208] width 297 height 12
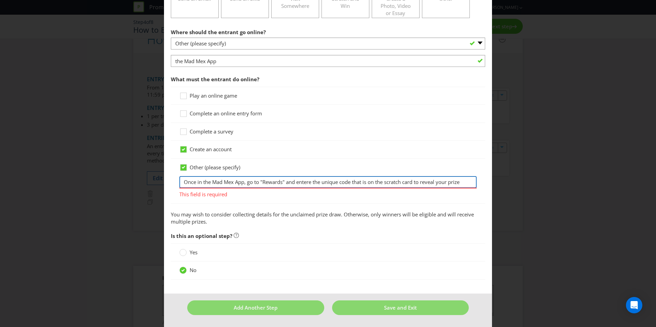
type input "Once in the Mad Mex App, go to "Rewards" and entere the unique code that is on …"
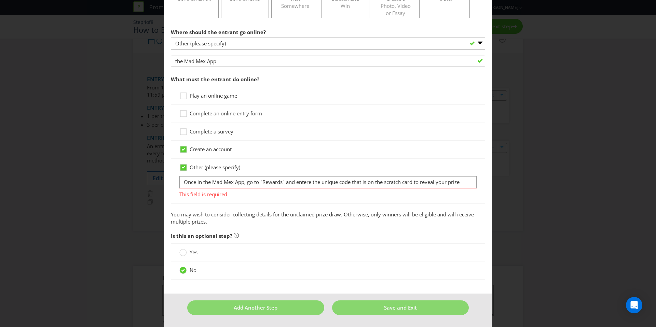
click at [364, 227] on main "Did You Know IMI research shows that ease of participation is one of the most i…" at bounding box center [328, 64] width 328 height 459
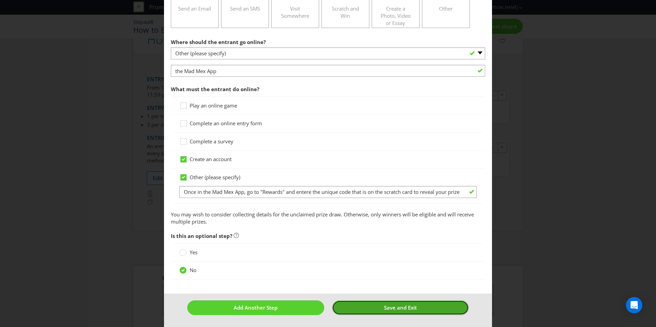
click at [380, 237] on button "Save and Exit" at bounding box center [400, 308] width 137 height 15
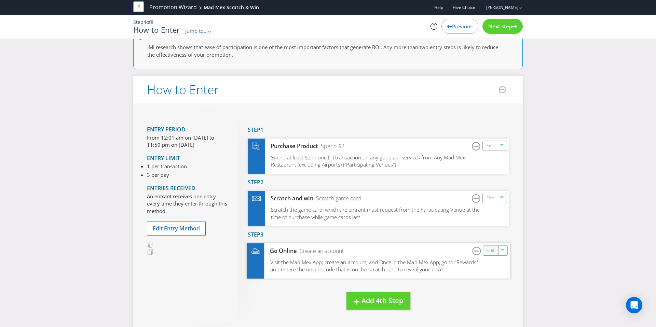
click at [410, 237] on link "Edit" at bounding box center [490, 251] width 7 height 8
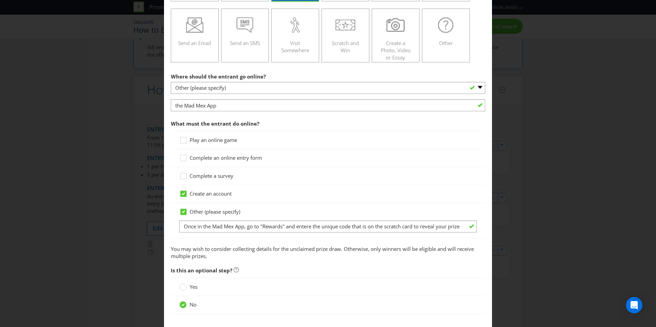
scroll to position [185, 0]
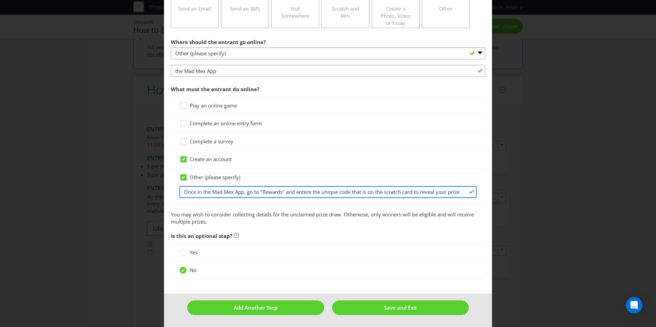
click at [188, 194] on input "Once in the Mad Mex App, go to "Rewards" and entere the unique code that is on …" at bounding box center [327, 192] width 297 height 12
type input "once in the Mad Mex App, go to "Rewards" and entere the unique code that is on …"
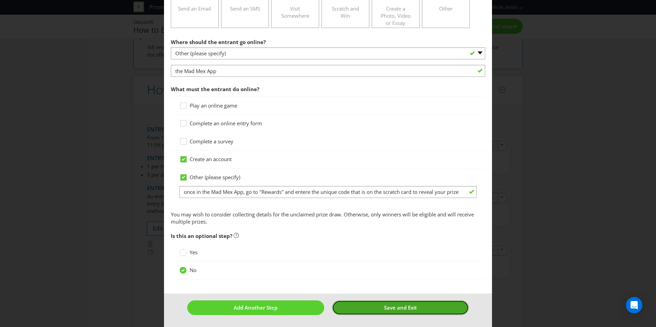
click at [383, 237] on button "Save and Exit" at bounding box center [400, 308] width 137 height 15
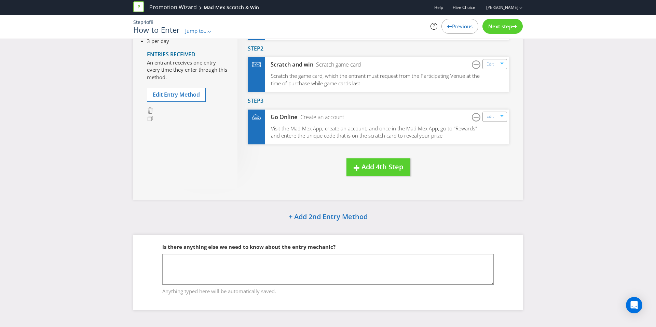
scroll to position [156, 0]
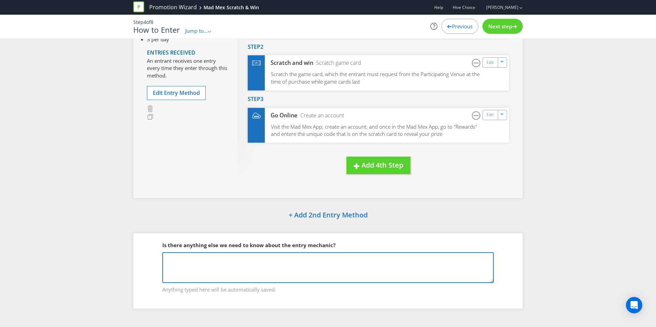
click at [366, 237] on textarea at bounding box center [328, 268] width 332 height 31
type textarea "z"
drag, startPoint x: 232, startPoint y: 262, endPoint x: 126, endPoint y: 257, distance: 105.4
click at [126, 237] on div "Did You Know IMI research shows that ease of participation is one of the most i…" at bounding box center [328, 104] width 656 height 429
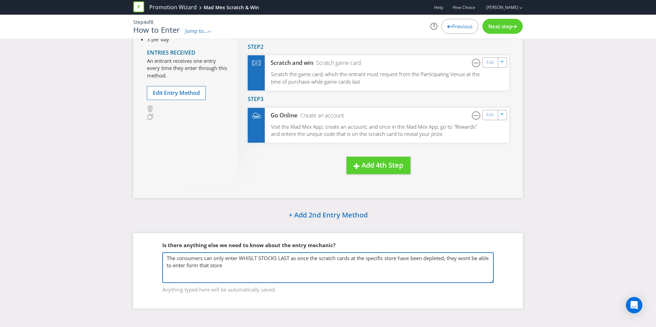
type textarea "The consumers can only enter WHISLT STOCKS LAST as once the scratch cards at th…"
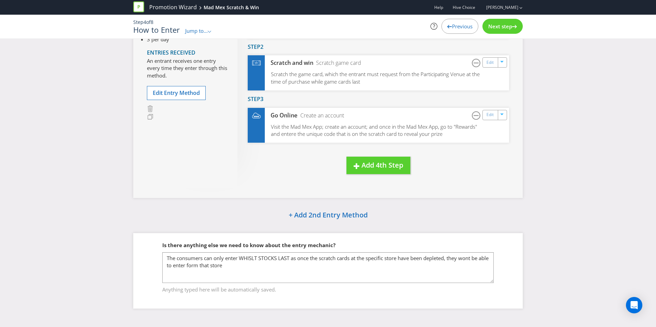
click at [410, 33] on div "Next step" at bounding box center [503, 26] width 40 height 15
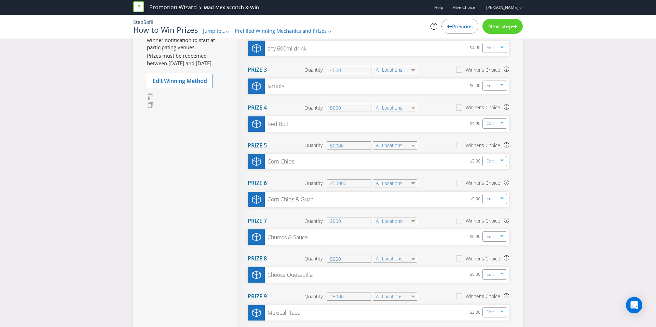
click at [410, 33] on div "Next step" at bounding box center [503, 26] width 40 height 15
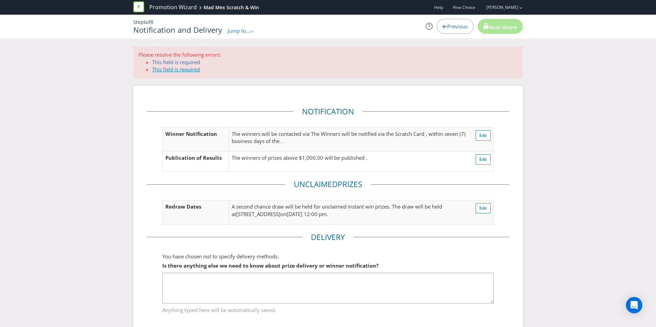
click at [179, 69] on link "This field is required" at bounding box center [176, 69] width 48 height 7
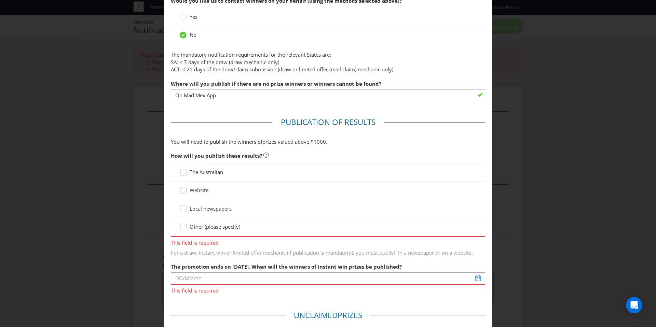
scroll to position [305, 0]
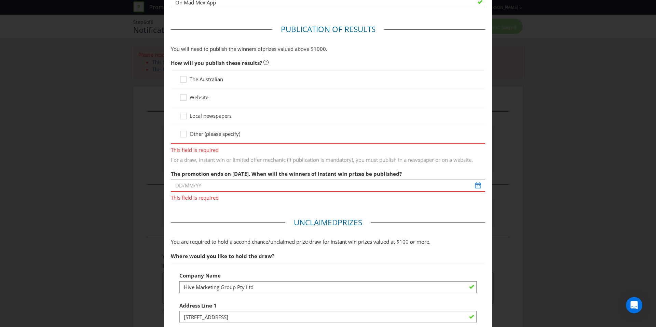
click at [203, 135] on span "Other (please specify)" at bounding box center [215, 134] width 51 height 7
click at [0, 0] on input "Other (please specify)" at bounding box center [0, 0] width 0 height 0
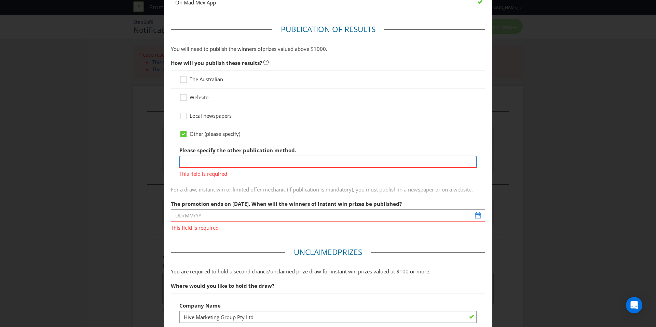
click at [217, 157] on input "text" at bounding box center [327, 162] width 297 height 12
type input "t"
type input "The Mad Mex App"
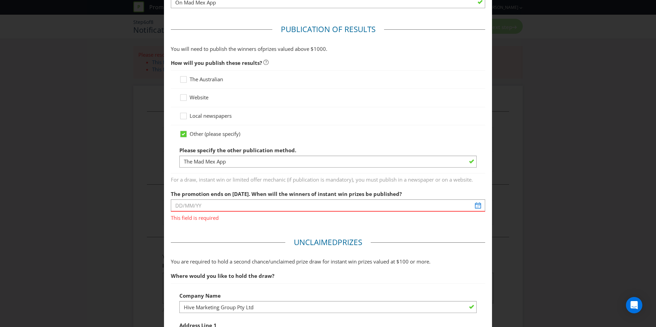
click at [258, 193] on fieldset "Publication of Results You will need to publish the winners of prize s valued a…" at bounding box center [328, 125] width 314 height 203
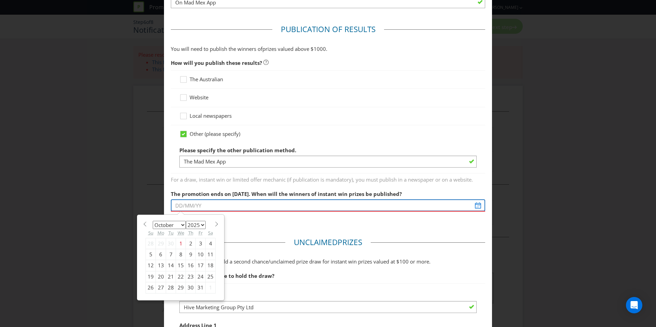
click at [232, 209] on input "text" at bounding box center [328, 206] width 314 height 12
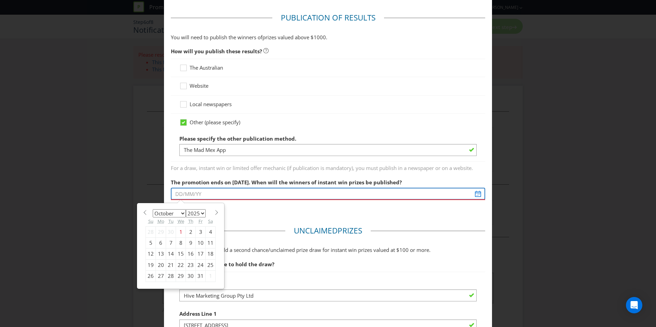
scroll to position [319, 0]
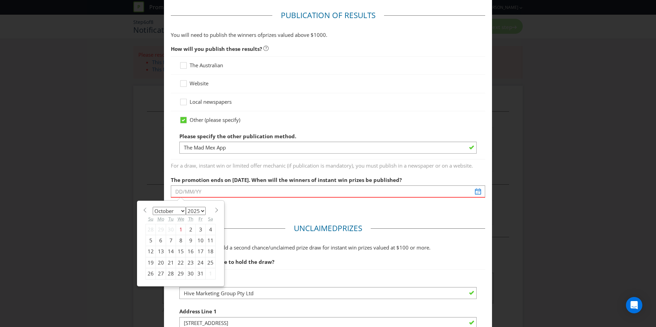
click at [244, 205] on span "This field is required" at bounding box center [328, 203] width 314 height 10
click at [248, 204] on span "This field is required" at bounding box center [328, 203] width 314 height 10
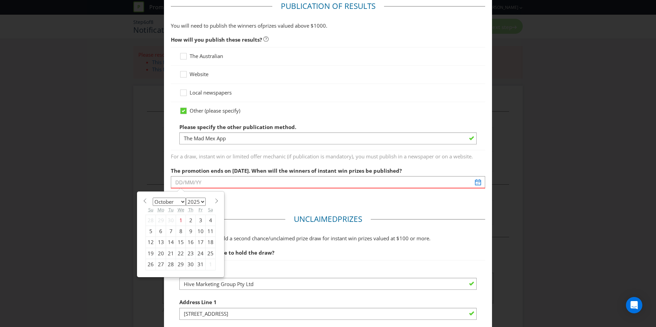
scroll to position [329, 0]
click at [177, 201] on select "January February March April May June July August September October November De…" at bounding box center [169, 201] width 33 height 8
select select "1"
click at [153, 197] on select "January February March April May June July August September October November De…" at bounding box center [169, 201] width 33 height 8
click at [159, 237] on div "10" at bounding box center [161, 242] width 10 height 11
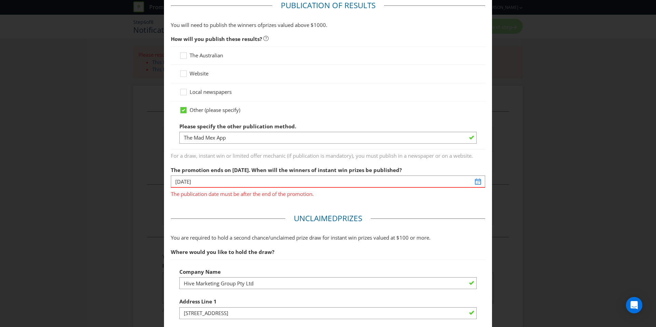
scroll to position [335, 0]
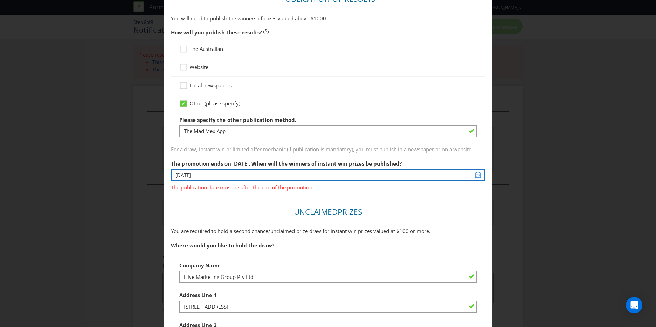
click at [198, 176] on input "[DATE]" at bounding box center [328, 175] width 314 height 12
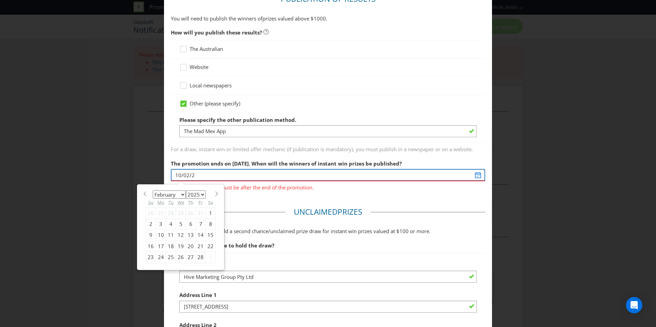
type input "[DATE]"
select select "2026"
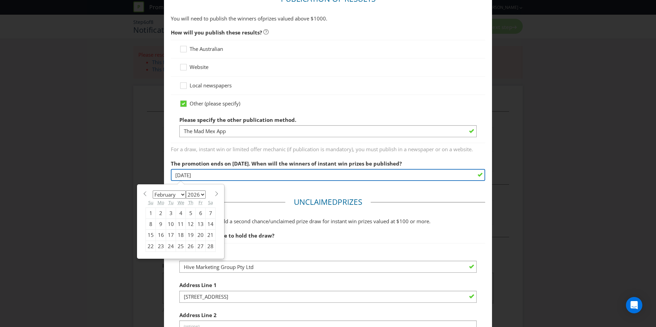
type input "[DATE]"
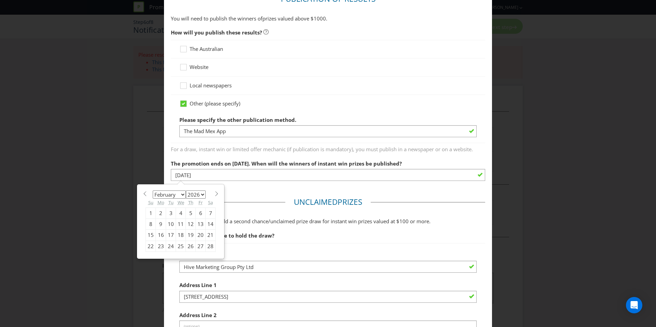
click at [255, 196] on main "Based on your previous answers, you are not required to specify how you will no…" at bounding box center [328, 159] width 328 height 931
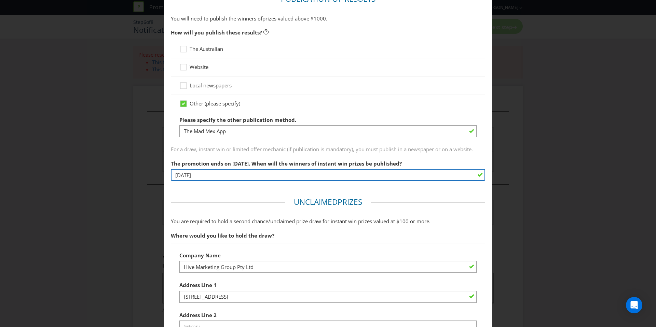
click at [248, 172] on input "[DATE]" at bounding box center [328, 175] width 314 height 12
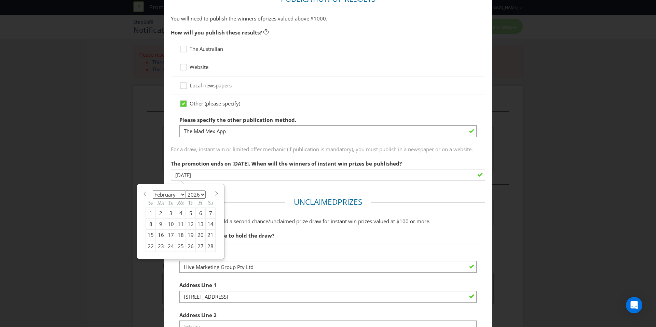
click at [171, 227] on div "10" at bounding box center [171, 224] width 10 height 11
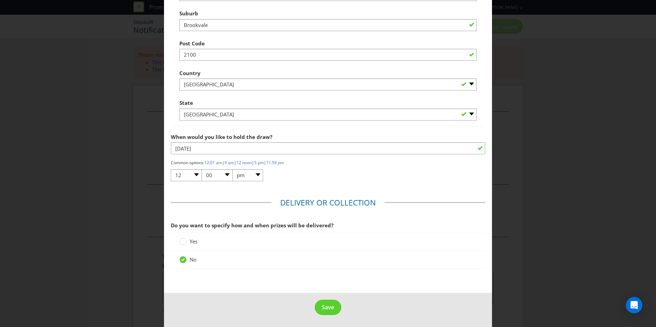
scroll to position [668, 0]
click at [331, 237] on span "Save" at bounding box center [328, 308] width 12 height 8
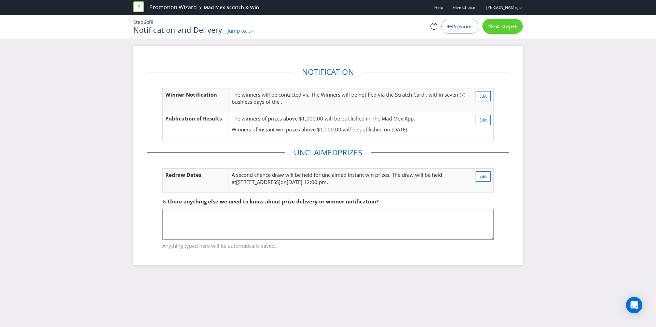
click at [410, 25] on span "Previous" at bounding box center [462, 26] width 21 height 7
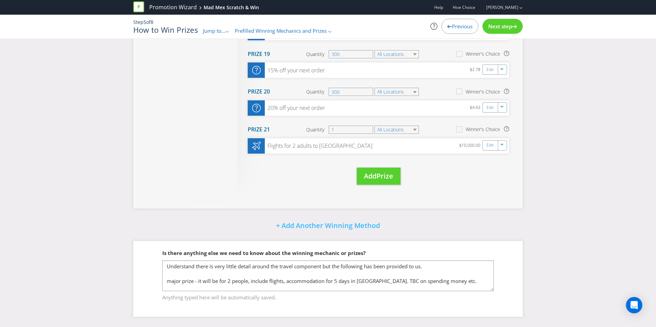
scroll to position [775, 0]
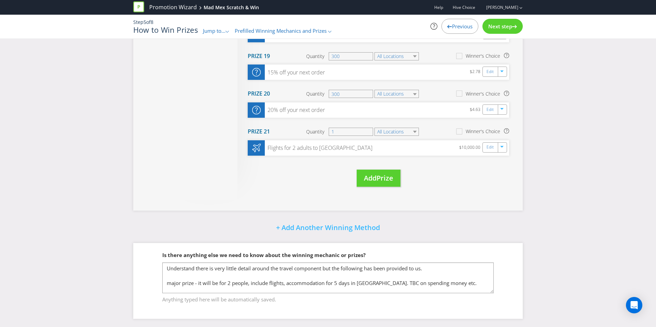
click at [410, 23] on span "Next step" at bounding box center [500, 26] width 24 height 7
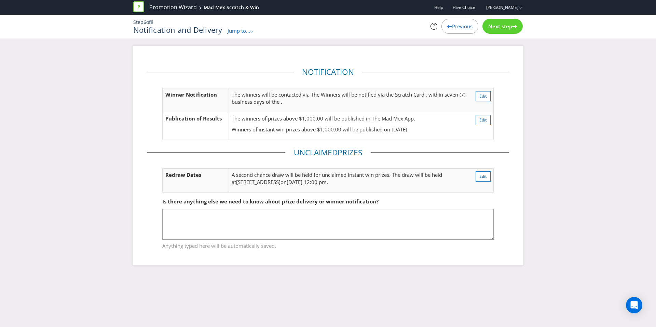
click at [410, 23] on span "Next step" at bounding box center [500, 26] width 24 height 7
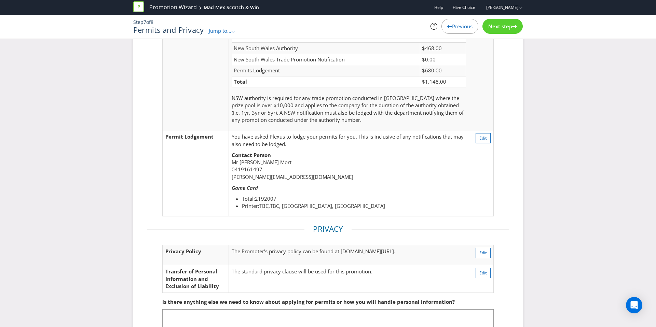
scroll to position [109, 0]
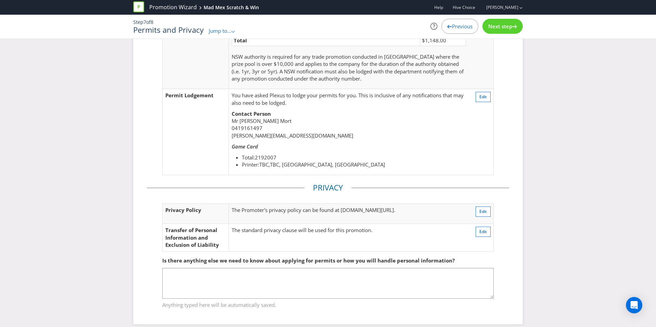
click at [410, 27] on icon at bounding box center [514, 26] width 5 height 3
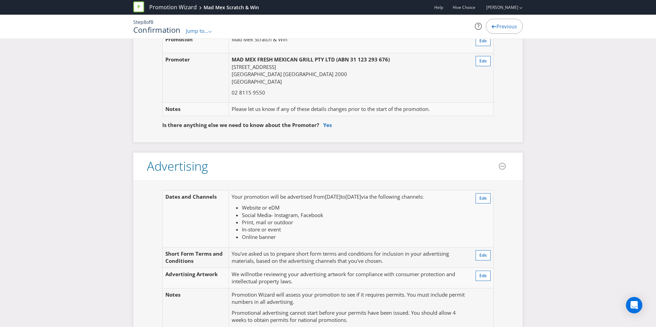
scroll to position [55, 0]
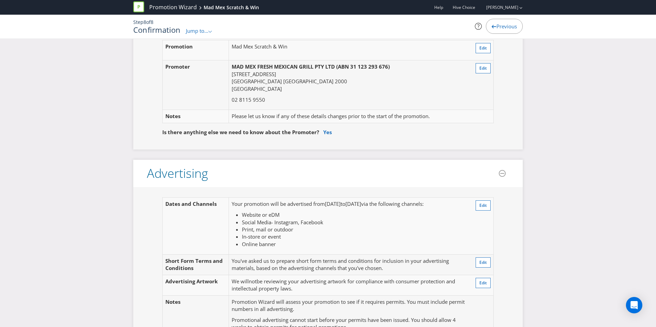
click at [410, 26] on div "Previous" at bounding box center [504, 26] width 37 height 15
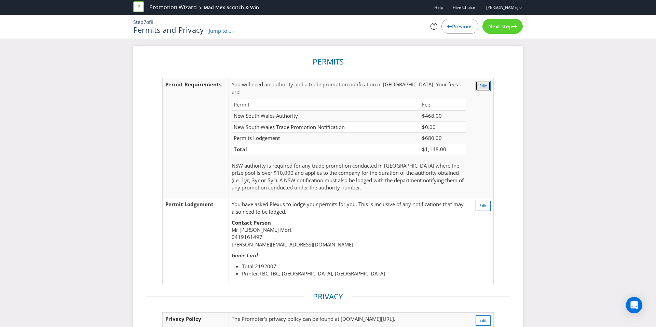
click at [410, 91] on td "Edit" at bounding box center [481, 138] width 25 height 120
click at [410, 89] on button "Edit" at bounding box center [483, 86] width 15 height 10
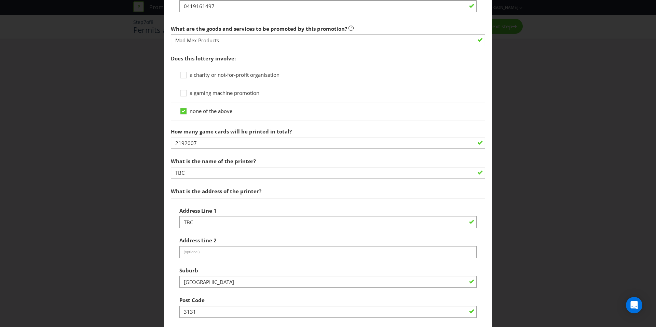
scroll to position [493, 0]
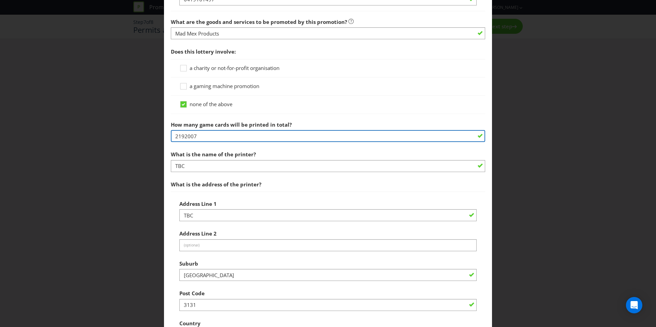
drag, startPoint x: 269, startPoint y: 135, endPoint x: 85, endPoint y: 140, distance: 184.3
click at [85, 140] on div "Permits and Privacy Permits You need an authority and a trade promotion notific…" at bounding box center [328, 163] width 656 height 327
drag, startPoint x: 217, startPoint y: 134, endPoint x: 142, endPoint y: 136, distance: 75.2
click at [142, 136] on div "Permits and Privacy Permits You need an authority and a trade promotion notific…" at bounding box center [328, 163] width 656 height 327
paste input "350008"
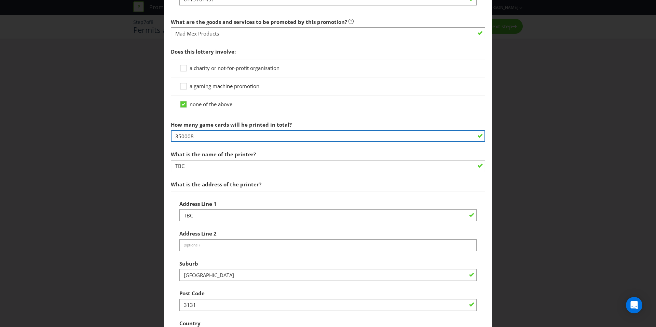
type input "350008"
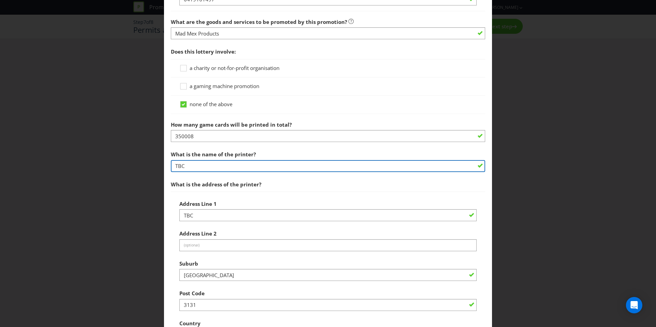
click at [202, 163] on div "What is the name of the printer? TBC" at bounding box center [328, 160] width 314 height 25
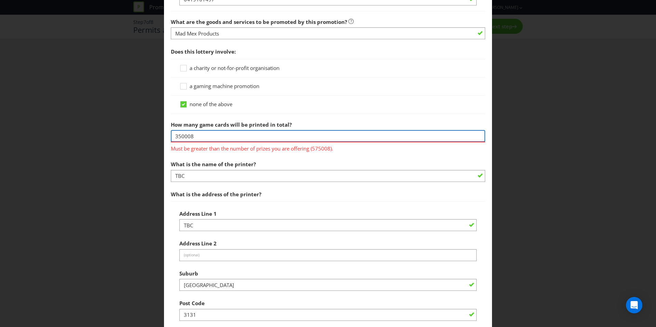
click at [210, 137] on input "350008" at bounding box center [328, 136] width 314 height 12
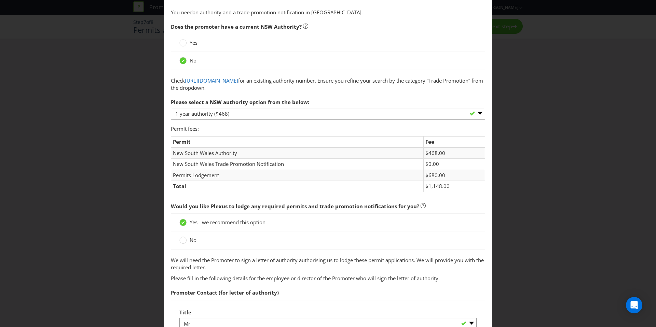
scroll to position [0, 0]
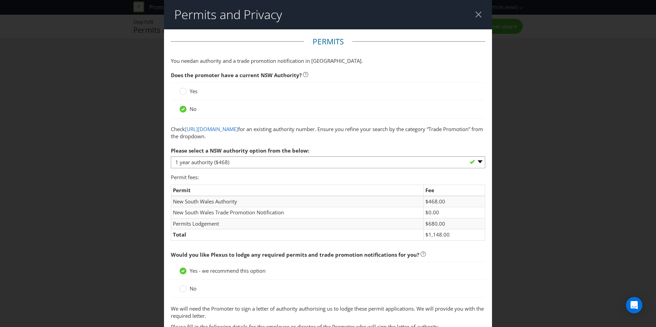
click at [410, 13] on div at bounding box center [478, 14] width 6 height 6
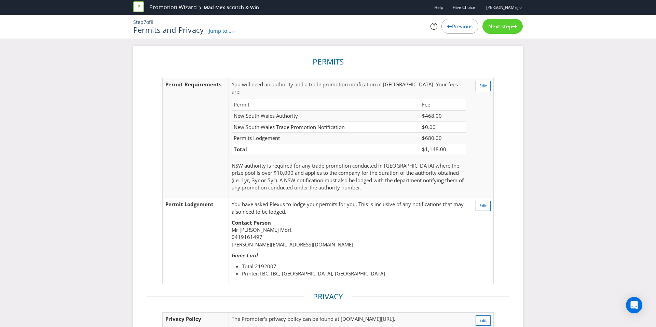
click at [410, 24] on span "Previous" at bounding box center [462, 26] width 21 height 7
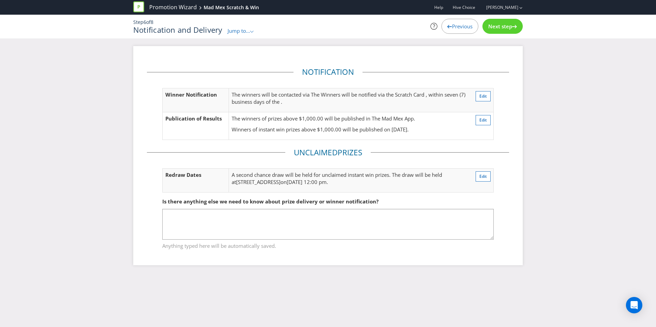
click at [410, 24] on span "Previous" at bounding box center [462, 26] width 21 height 7
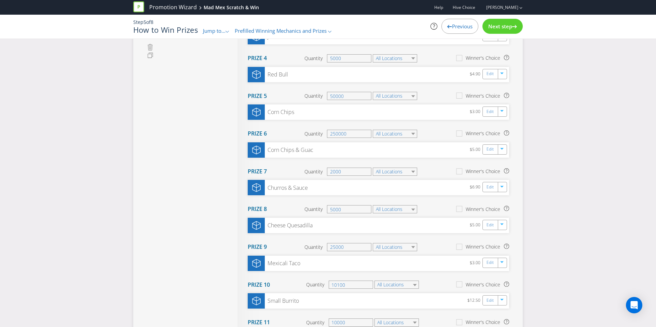
scroll to position [213, 0]
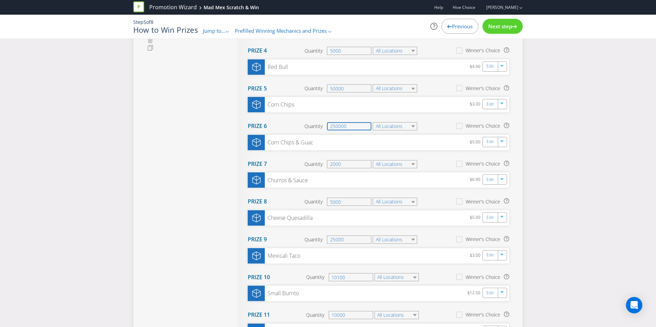
click at [357, 125] on input "250000" at bounding box center [349, 126] width 44 height 8
type input "25000"
click at [410, 27] on span "Next step" at bounding box center [500, 26] width 24 height 7
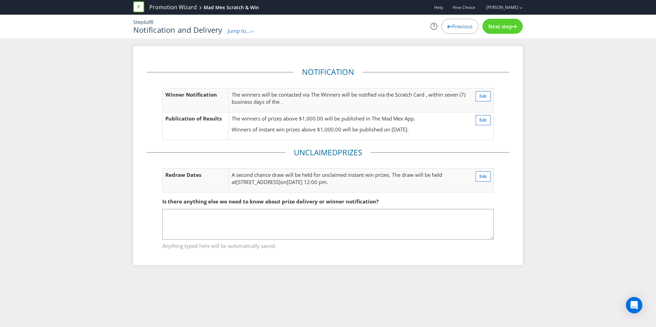
click at [410, 27] on span "Next step" at bounding box center [500, 26] width 24 height 7
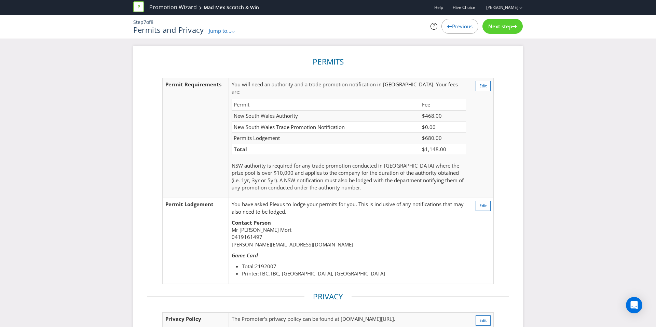
click at [410, 27] on span "Next step" at bounding box center [500, 26] width 24 height 7
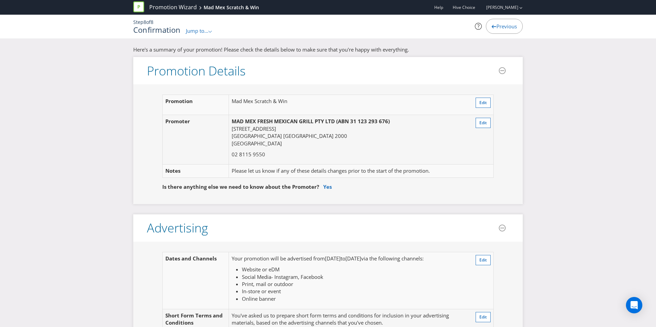
drag, startPoint x: 476, startPoint y: 26, endPoint x: 484, endPoint y: 28, distance: 8.0
click at [410, 26] on icon at bounding box center [478, 26] width 7 height 7
click at [410, 27] on icon at bounding box center [494, 26] width 5 height 3
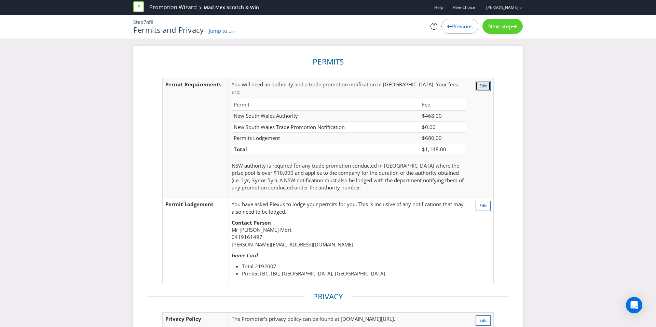
click at [410, 90] on button "Edit" at bounding box center [483, 86] width 15 height 10
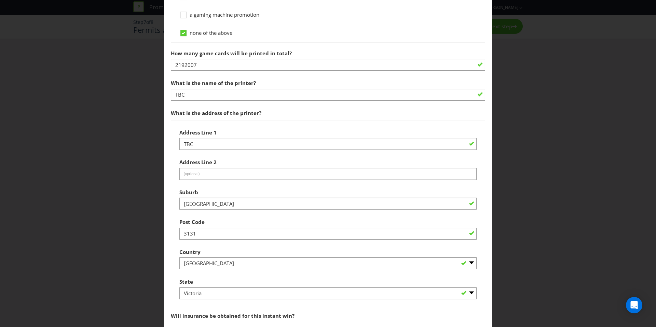
scroll to position [556, 0]
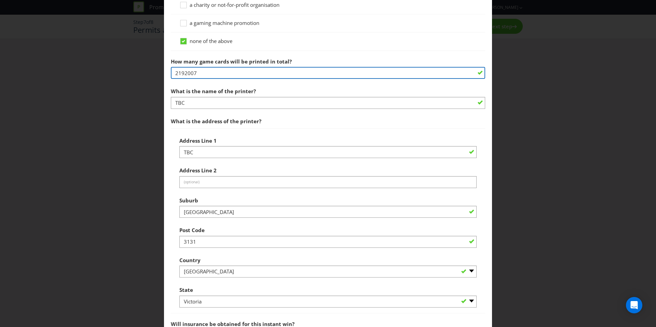
drag, startPoint x: 219, startPoint y: 76, endPoint x: 159, endPoint y: 73, distance: 60.2
click at [159, 73] on div "Permits and Privacy Permits You need an authority and a trade promotion notific…" at bounding box center [328, 163] width 656 height 327
paste input "350008"
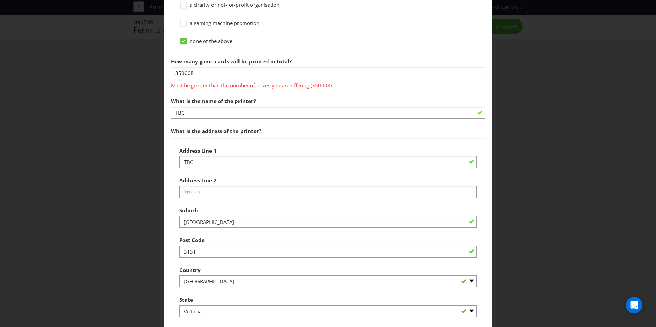
click at [211, 83] on span "How many game cards will be printed in total? 350008 Must be greater than the n…" at bounding box center [328, 218] width 314 height 327
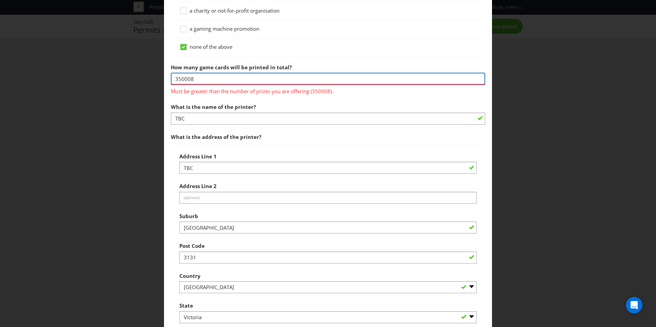
click at [212, 78] on input "350008" at bounding box center [328, 79] width 314 height 12
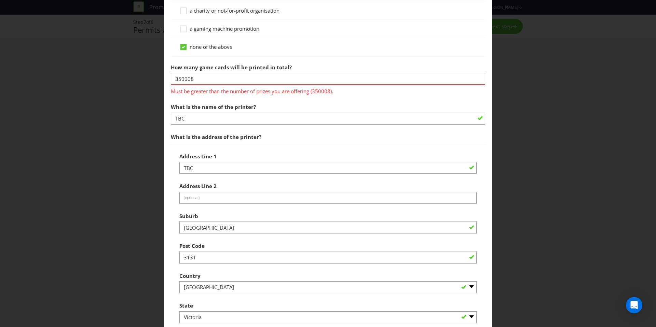
click at [309, 55] on div "none of the above" at bounding box center [328, 47] width 314 height 18
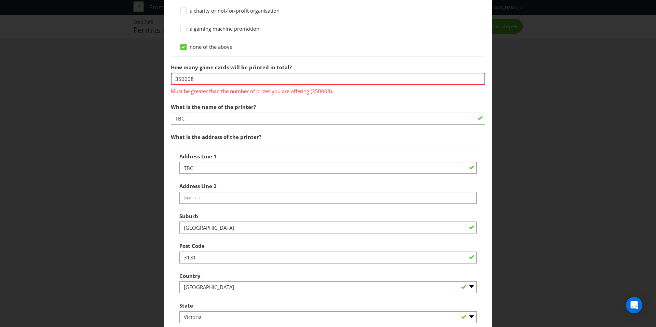
click at [231, 75] on input "350008" at bounding box center [328, 79] width 314 height 12
click at [214, 80] on input "350008" at bounding box center [328, 79] width 314 height 12
type input "350008"
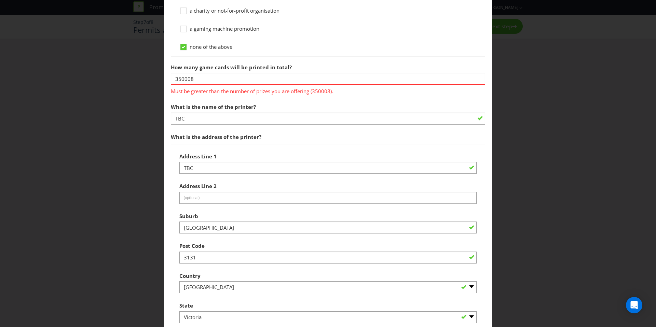
click at [215, 96] on span "How many game cards will be printed in total? 350008 Must be greater than the n…" at bounding box center [328, 223] width 314 height 327
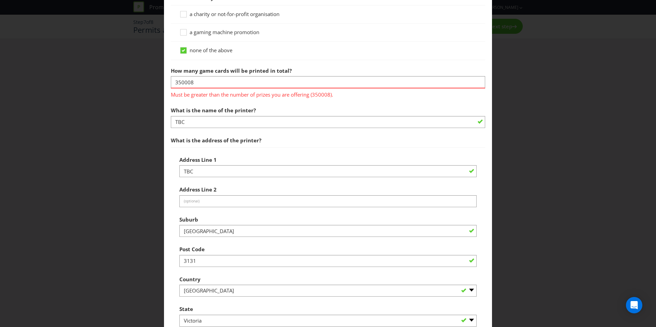
scroll to position [549, 0]
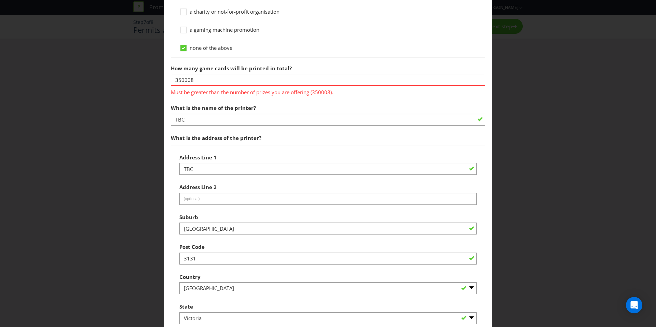
click at [244, 108] on span "What is the name of the printer?" at bounding box center [213, 108] width 85 height 7
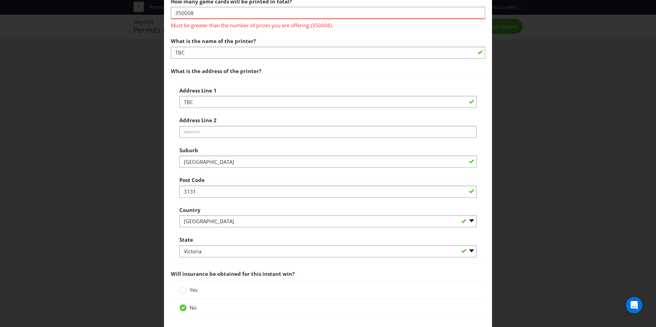
scroll to position [620, 0]
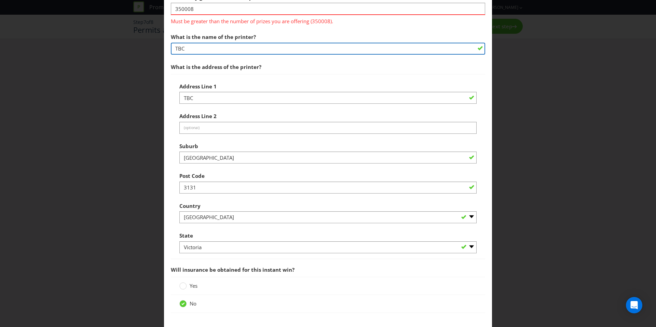
click at [221, 44] on input "TBC" at bounding box center [328, 49] width 314 height 12
drag, startPoint x: 217, startPoint y: 52, endPoint x: 163, endPoint y: 45, distance: 54.7
click at [163, 45] on div "Permits and Privacy Permits You need an authority and a trade promotion notific…" at bounding box center [328, 163] width 656 height 327
paste input "Kwik Kopy [GEOGRAPHIC_DATA]"
type input "Kwik Kopy [GEOGRAPHIC_DATA]"
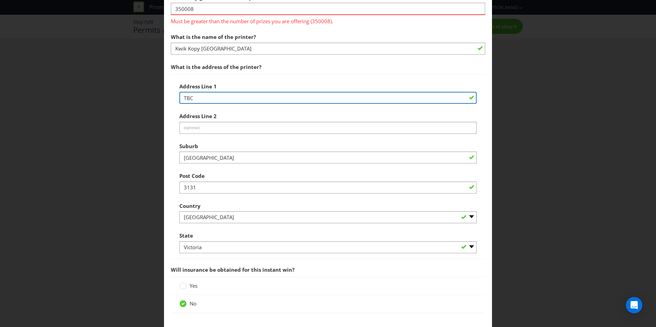
drag, startPoint x: 240, startPoint y: 96, endPoint x: 175, endPoint y: 97, distance: 64.9
click at [175, 97] on div "Address Line 1 TBC Address Line 2 (optional) Suburb [GEOGRAPHIC_DATA] Post Code…" at bounding box center [328, 166] width 314 height 185
paste input "Shop [STREET_ADDRESS]"
type input "Shop [STREET_ADDRESS]"
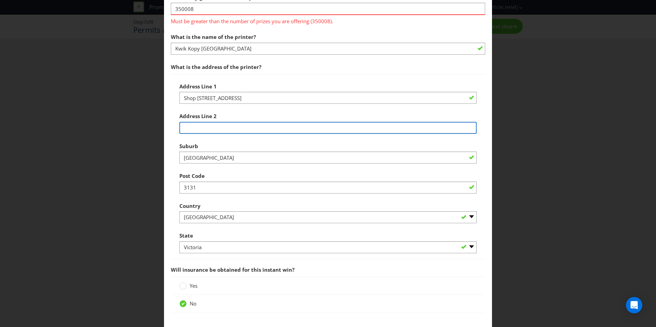
click at [218, 125] on input "text" at bounding box center [327, 128] width 297 height 12
paste input "[GEOGRAPHIC_DATA] [GEOGRAPHIC_DATA] 2022"
type input "[GEOGRAPHIC_DATA] [GEOGRAPHIC_DATA] 2022"
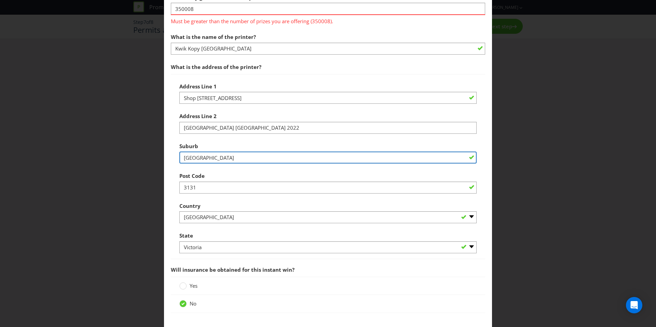
click at [238, 160] on input "[GEOGRAPHIC_DATA]" at bounding box center [327, 158] width 297 height 12
drag, startPoint x: 230, startPoint y: 158, endPoint x: 156, endPoint y: 158, distance: 74.5
click at [156, 158] on div "Permits and Privacy Permits You need an authority and a trade promotion notific…" at bounding box center [328, 163] width 656 height 327
type input "Bondi"
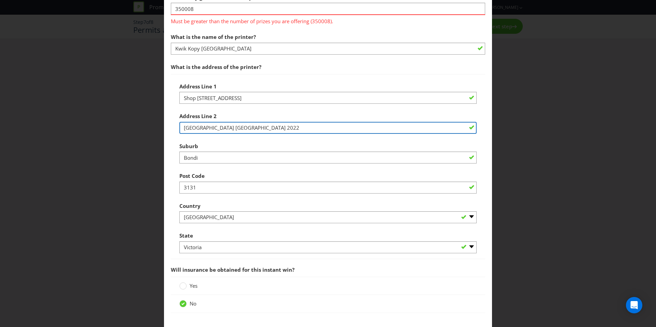
drag, startPoint x: 257, startPoint y: 131, endPoint x: 234, endPoint y: 130, distance: 22.9
click at [234, 130] on input "[GEOGRAPHIC_DATA] [GEOGRAPHIC_DATA] 2022" at bounding box center [327, 128] width 297 height 12
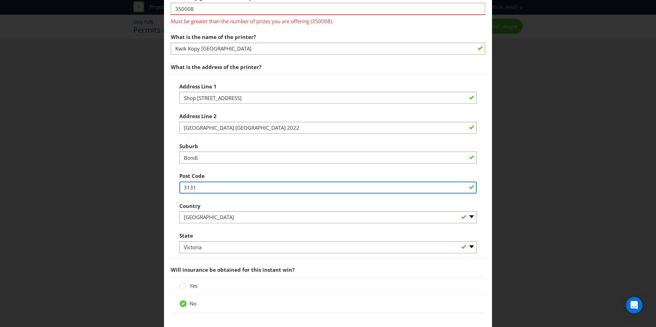
drag, startPoint x: 205, startPoint y: 188, endPoint x: 158, endPoint y: 186, distance: 47.9
click at [158, 186] on div "Permits and Privacy Permits You need an authority and a trade promotion notific…" at bounding box center [328, 163] width 656 height 327
paste input "2022"
type input "2022"
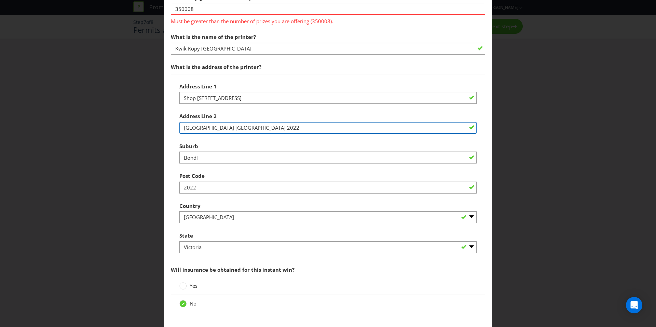
drag, startPoint x: 248, startPoint y: 129, endPoint x: 221, endPoint y: 131, distance: 27.1
click at [221, 131] on input "[GEOGRAPHIC_DATA] [GEOGRAPHIC_DATA] 2022" at bounding box center [327, 128] width 297 height 12
type input "[GEOGRAPHIC_DATA]"
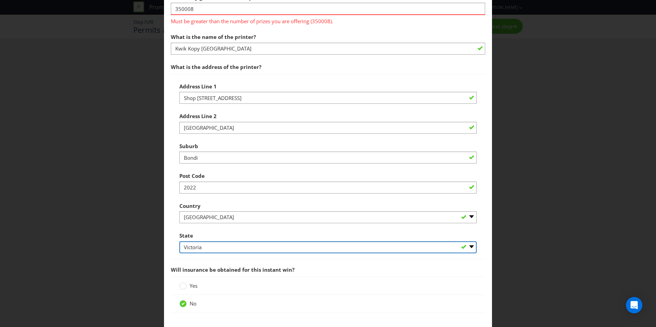
click at [217, 237] on select "-- Please Select -- [GEOGRAPHIC_DATA] [GEOGRAPHIC_DATA] [GEOGRAPHIC_DATA] [GEOG…" at bounding box center [327, 248] width 297 height 12
select select "[GEOGRAPHIC_DATA]"
click at [179, 237] on select "-- Please Select -- [GEOGRAPHIC_DATA] [GEOGRAPHIC_DATA] [GEOGRAPHIC_DATA] [GEOG…" at bounding box center [327, 248] width 297 height 12
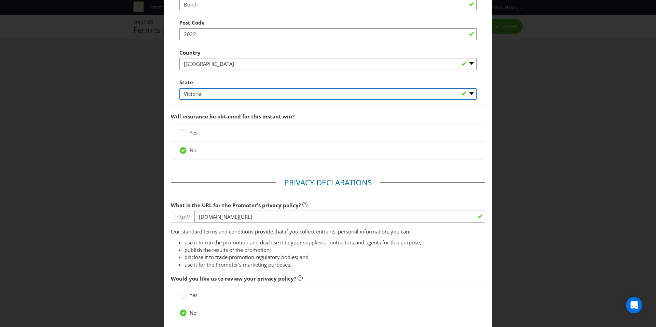
scroll to position [828, 0]
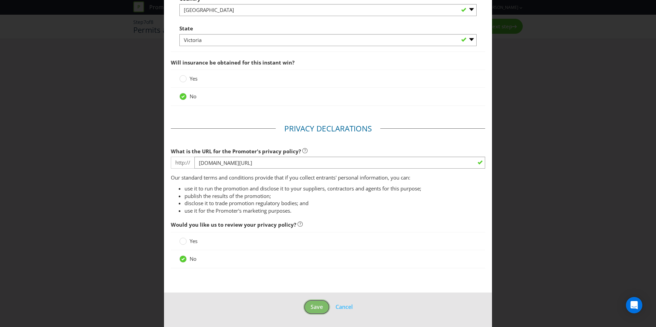
click at [315, 237] on span "Save" at bounding box center [317, 308] width 12 height 8
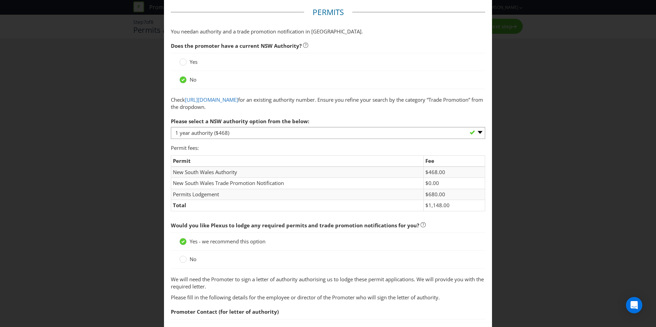
scroll to position [0, 0]
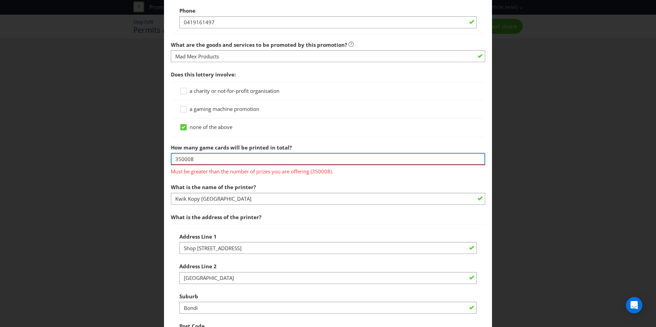
click at [265, 157] on input "350008" at bounding box center [328, 159] width 314 height 12
type input "350009"
click at [272, 143] on label "How many game cards will be printed in total?" at bounding box center [232, 145] width 122 height 11
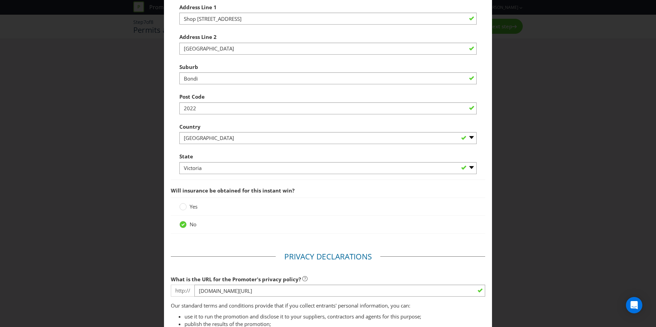
scroll to position [818, 0]
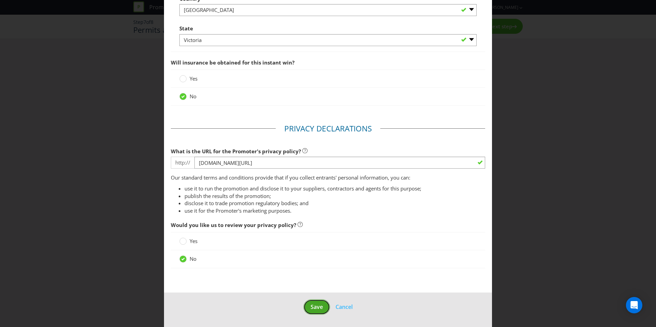
click at [311, 237] on button "Save" at bounding box center [317, 307] width 27 height 15
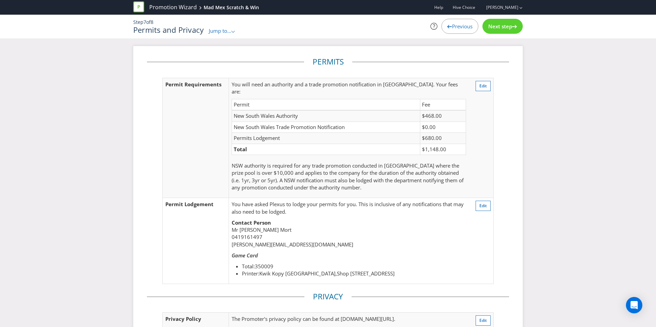
scroll to position [117, 0]
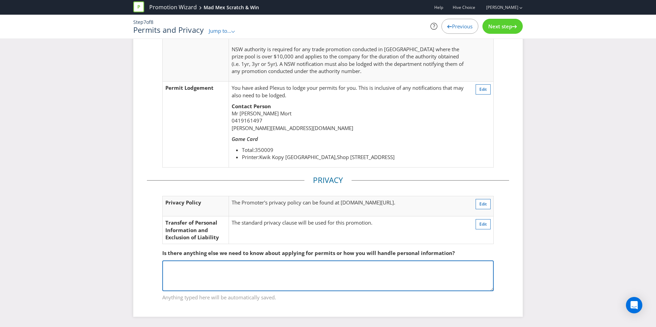
click at [266, 237] on textarea at bounding box center [328, 276] width 332 height 31
click at [178, 237] on textarea at bounding box center [328, 276] width 332 height 31
paste textarea "[GEOGRAPHIC_DATA]: Shop [STREET_ADDRESS] 2022 Good Things: Suite 7.02/[GEOGRAPH…"
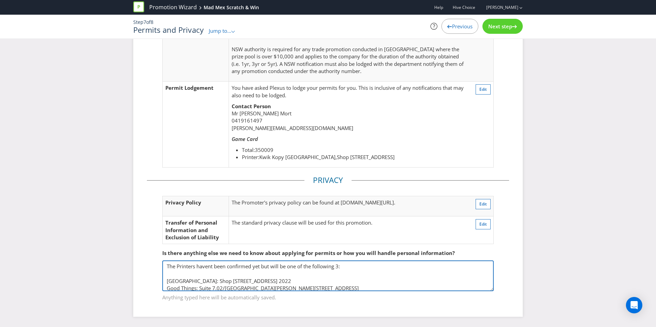
scroll to position [8, 0]
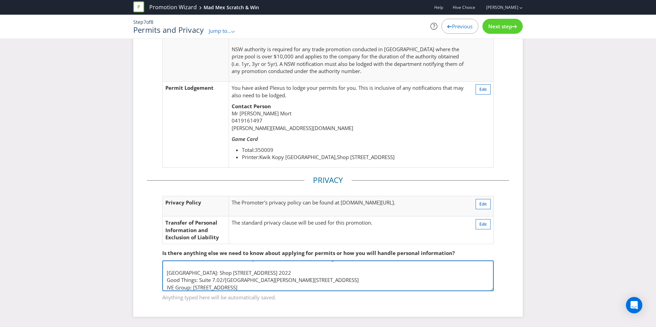
click at [214, 237] on textarea "The Printers havent been confirmed yet but will be one of the following 3: [GEO…" at bounding box center [328, 276] width 332 height 31
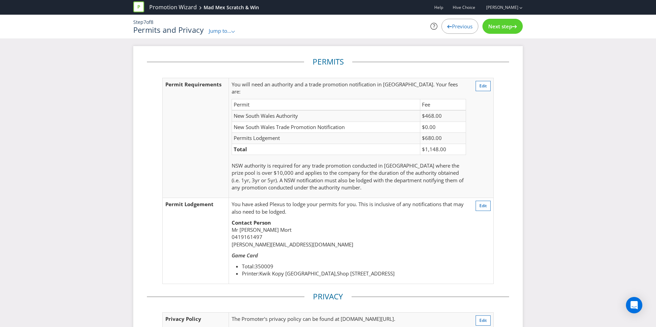
type textarea "The Printers havent been confirmed yet but will be one of the following 3: [GEO…"
click at [410, 30] on div "Next step" at bounding box center [503, 26] width 40 height 15
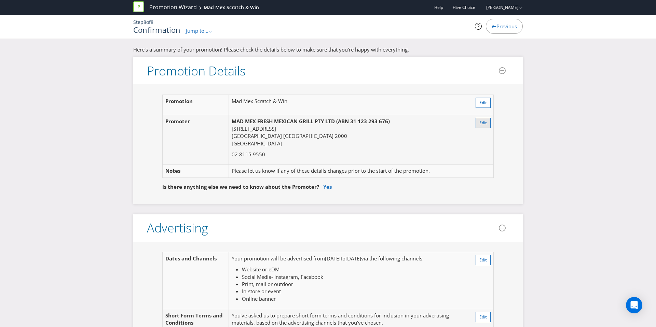
drag, startPoint x: 488, startPoint y: 110, endPoint x: 483, endPoint y: 121, distance: 11.8
click at [410, 113] on td "Edit" at bounding box center [479, 105] width 29 height 20
click at [410, 122] on span "Edit" at bounding box center [484, 123] width 8 height 6
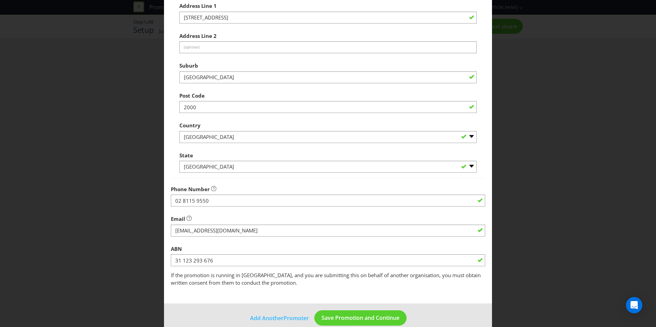
scroll to position [119, 0]
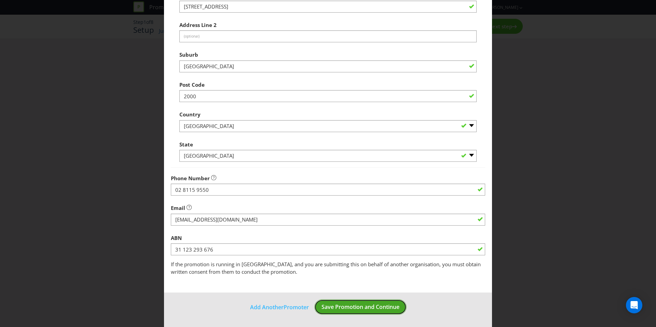
click at [354, 237] on button "Save Promotion and Continue" at bounding box center [360, 307] width 92 height 15
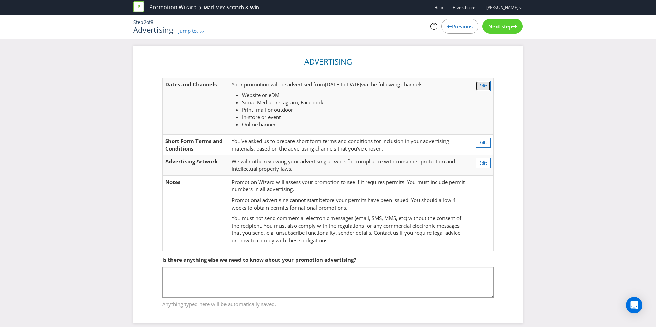
click at [410, 83] on span "Edit" at bounding box center [484, 86] width 8 height 6
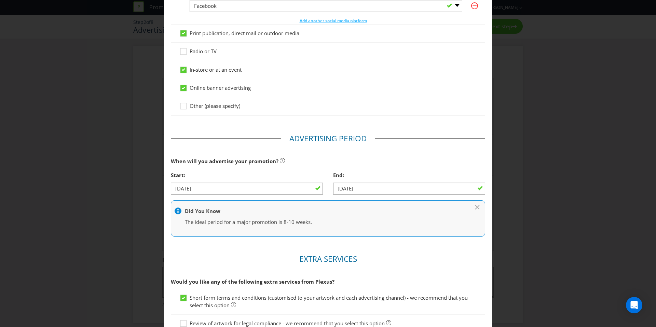
scroll to position [177, 0]
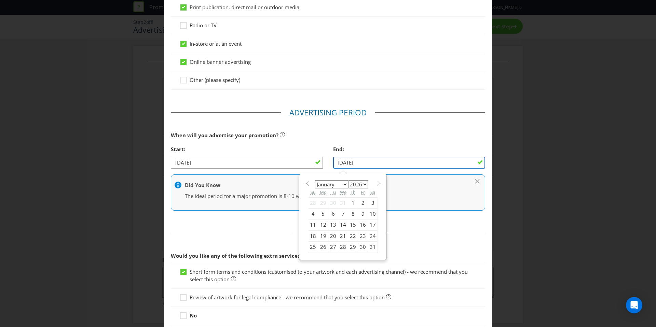
click at [360, 164] on input "[DATE]" at bounding box center [409, 163] width 152 height 12
click at [378, 184] on span at bounding box center [378, 183] width 5 height 5
select select "1"
click at [313, 201] on div "1" at bounding box center [313, 203] width 10 height 11
type input "[DATE]"
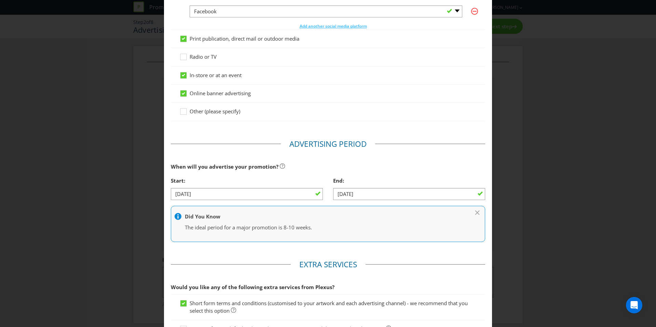
scroll to position [231, 0]
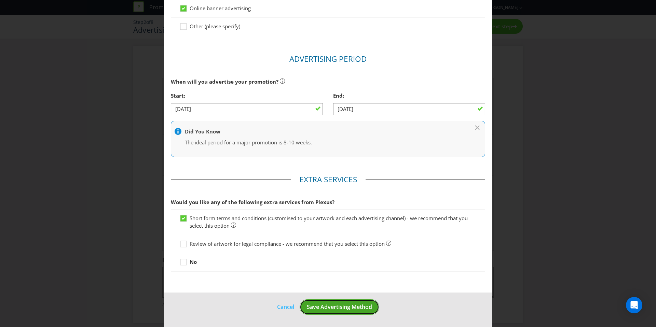
click at [342, 237] on span "Save Advertising Method" at bounding box center [339, 308] width 65 height 8
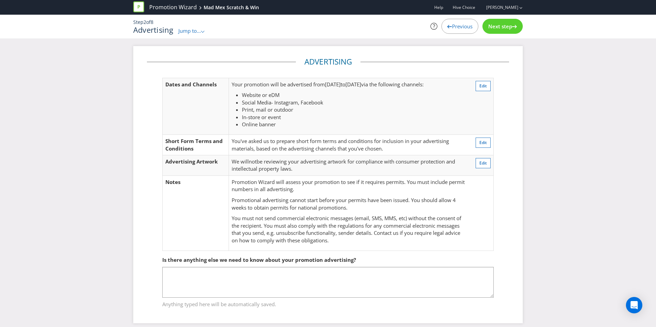
click at [410, 30] on div "Next step" at bounding box center [503, 26] width 40 height 15
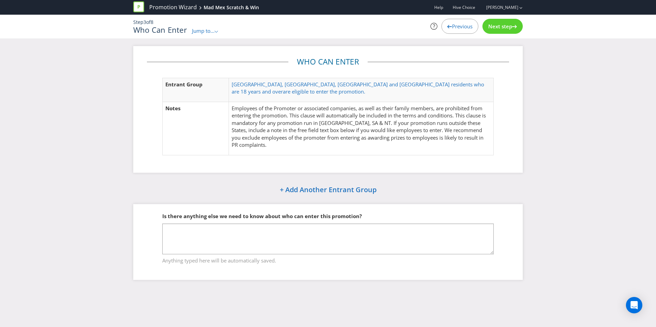
click at [410, 30] on div "Next step" at bounding box center [503, 26] width 40 height 15
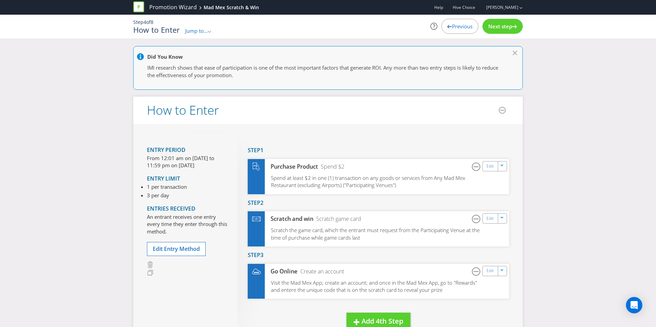
scroll to position [156, 0]
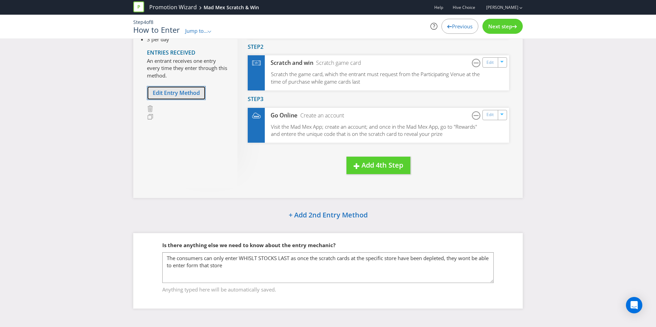
click at [167, 91] on span "Edit Entry Method" at bounding box center [176, 93] width 47 height 8
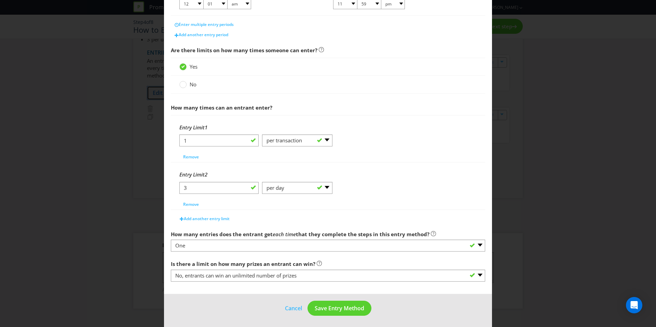
scroll to position [188, 0]
click at [319, 237] on span "Save Entry Method" at bounding box center [340, 308] width 50 height 8
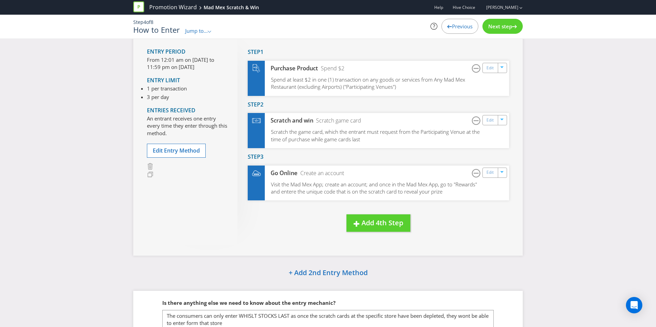
scroll to position [95, 0]
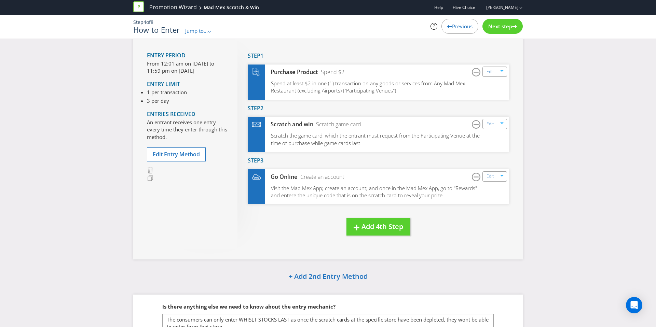
click at [410, 32] on div "Next step" at bounding box center [503, 26] width 40 height 15
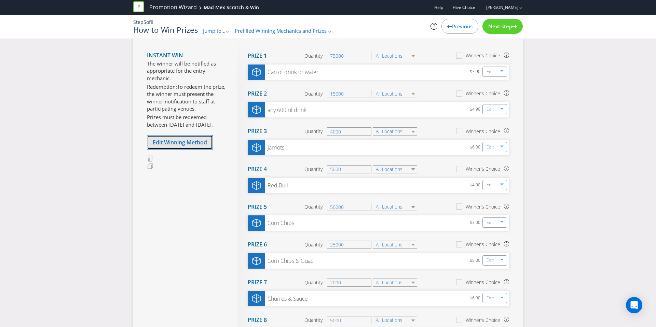
click at [183, 143] on span "Edit Winning Method" at bounding box center [180, 143] width 54 height 8
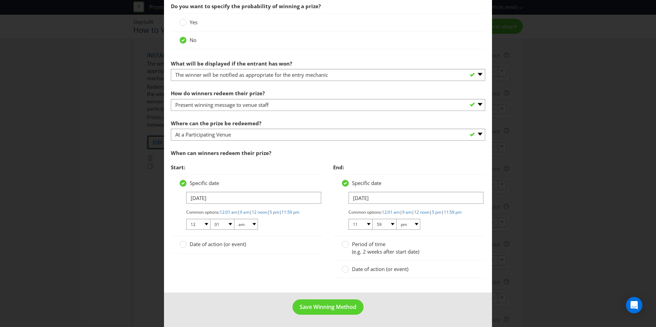
scroll to position [292, 0]
click at [375, 237] on span "Date of action (or event)" at bounding box center [380, 269] width 56 height 7
click at [0, 0] on input "Date of action (or event)" at bounding box center [0, 0] width 0 height 0
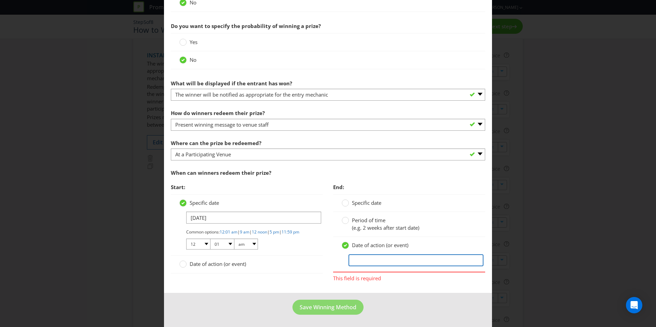
click at [373, 237] on input "text" at bounding box center [416, 261] width 135 height 12
type input "1 x month after the Promotional Period has finished"
click at [341, 237] on div "This field is required" at bounding box center [409, 277] width 152 height 11
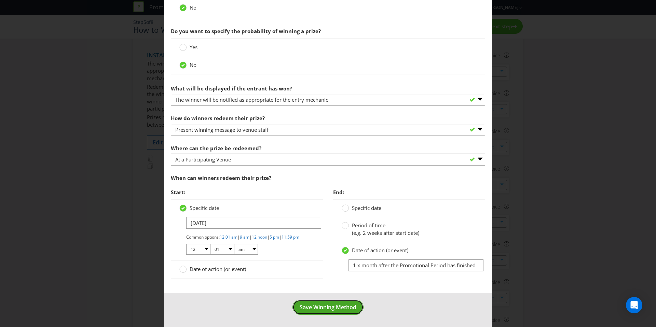
click at [330, 237] on span "Save Winning Method" at bounding box center [328, 308] width 57 height 8
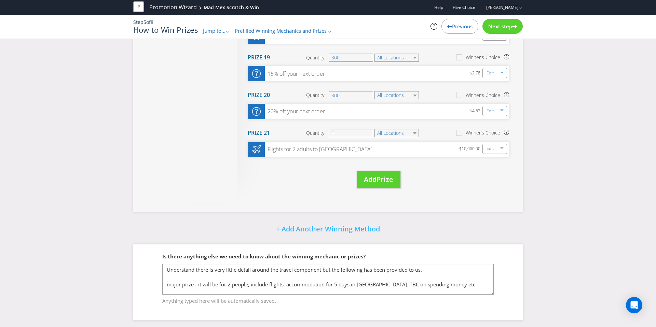
scroll to position [777, 0]
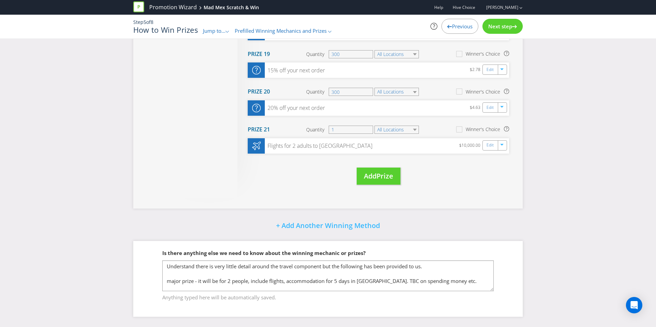
click at [410, 31] on div "Next step" at bounding box center [503, 26] width 40 height 15
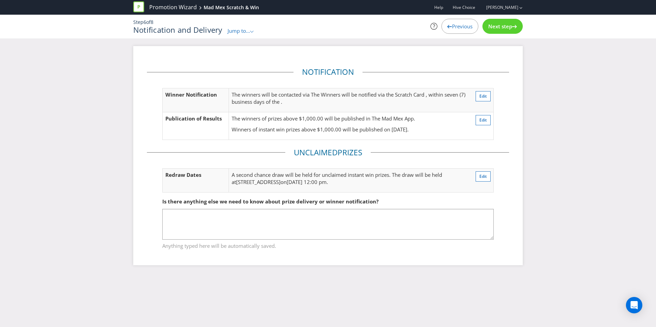
click at [410, 31] on div "Next step" at bounding box center [503, 26] width 40 height 15
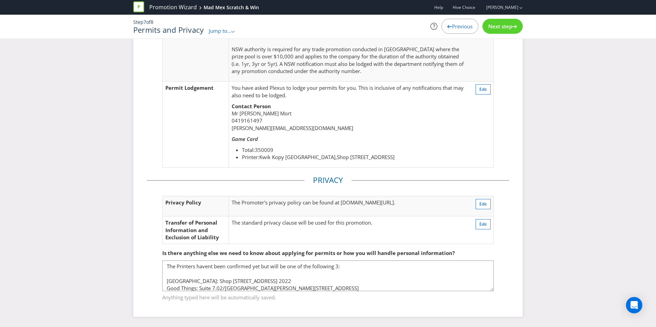
click at [410, 31] on div "Next step" at bounding box center [503, 26] width 40 height 15
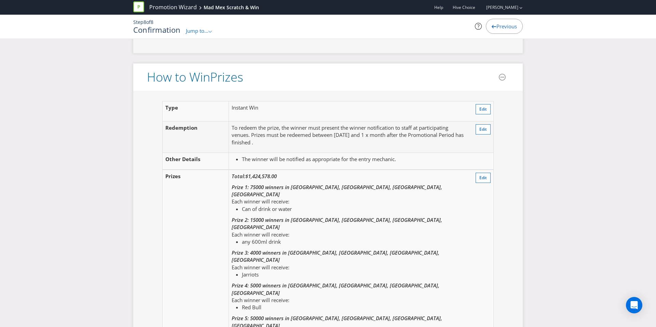
scroll to position [848, 0]
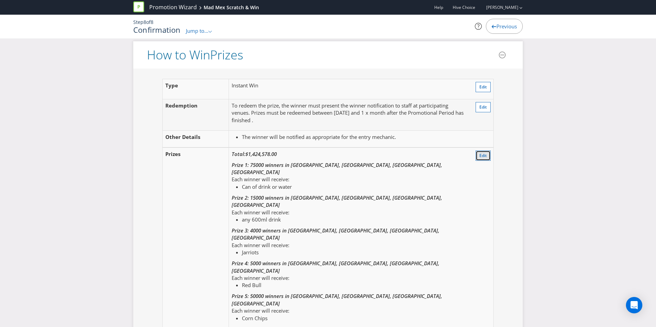
click at [410, 153] on span "Edit" at bounding box center [484, 156] width 8 height 6
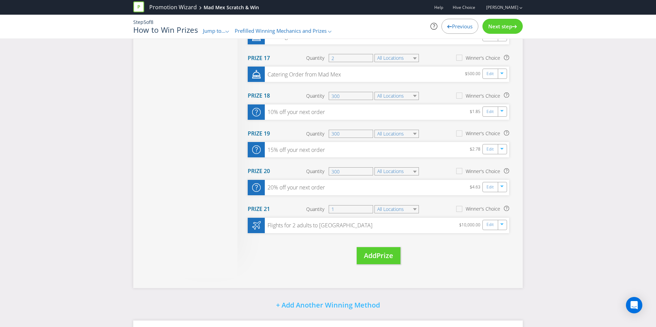
scroll to position [696, 0]
click at [410, 188] on link "Edit" at bounding box center [490, 189] width 7 height 8
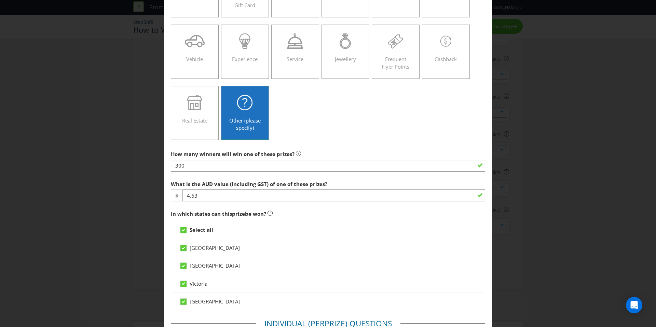
scroll to position [93, 0]
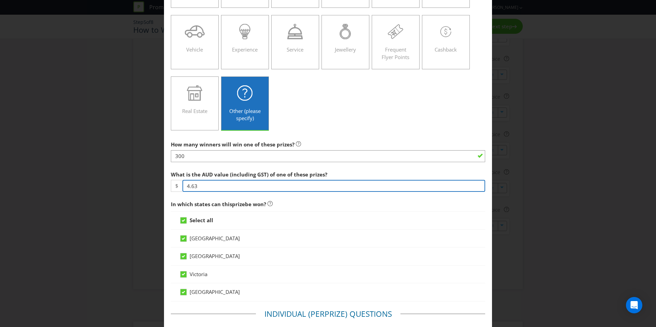
drag, startPoint x: 202, startPoint y: 186, endPoint x: 173, endPoint y: 184, distance: 29.4
click at [173, 184] on div "$ 4.63" at bounding box center [328, 186] width 314 height 12
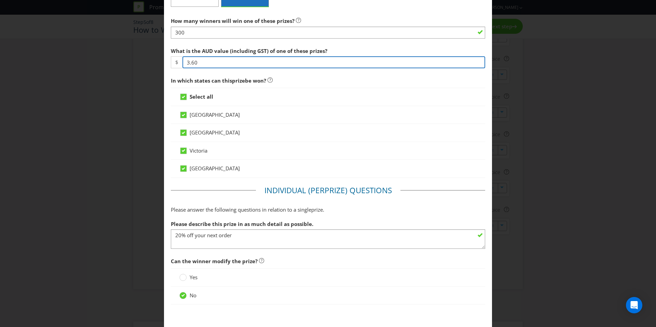
scroll to position [252, 0]
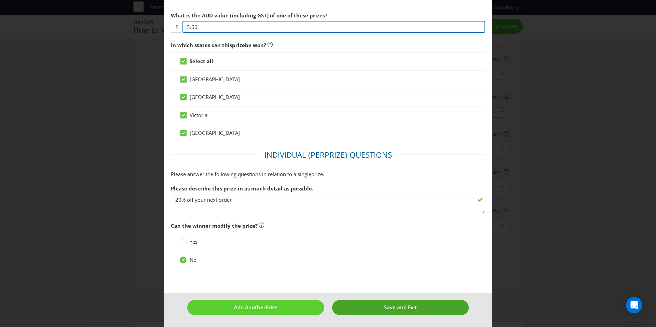
type input "3.60"
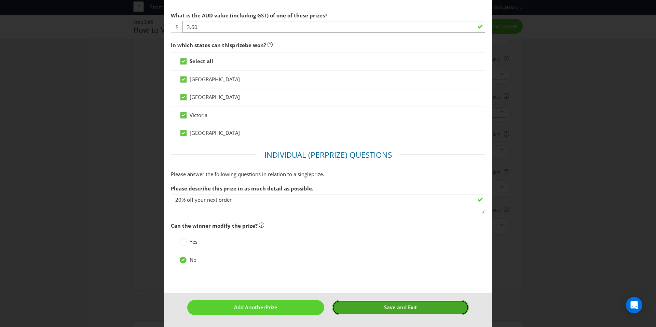
click at [377, 237] on button "Save and Exit" at bounding box center [400, 307] width 137 height 15
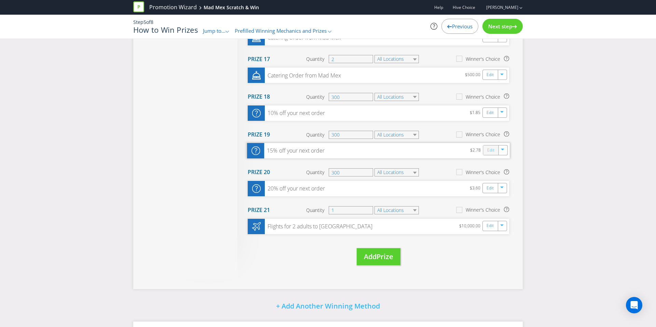
click at [410, 153] on link "Edit" at bounding box center [490, 151] width 7 height 8
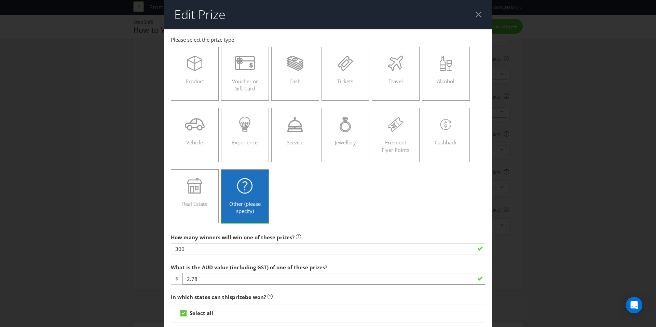
scroll to position [81, 0]
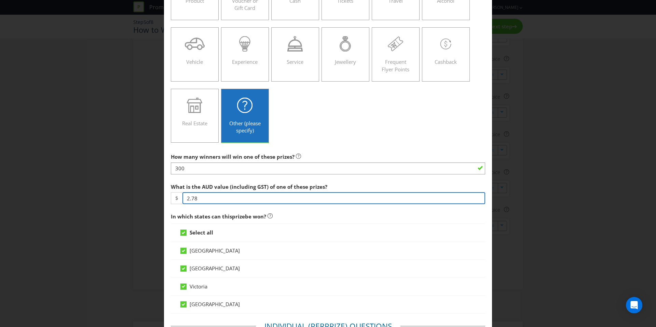
click at [258, 200] on input "2.78" at bounding box center [334, 198] width 303 height 12
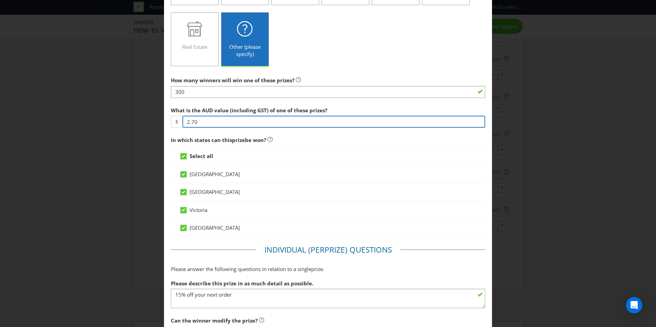
scroll to position [252, 0]
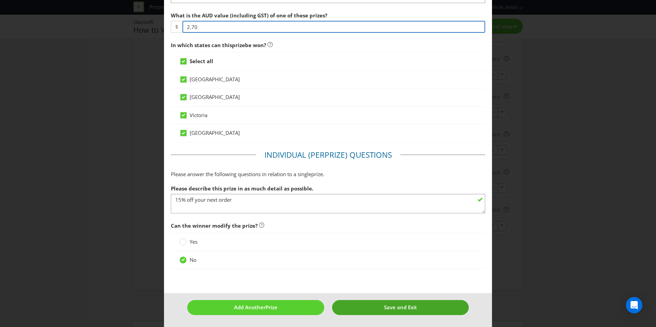
type input "2.70"
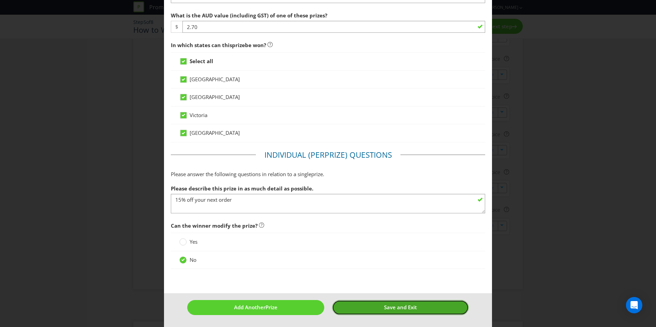
click at [367, 237] on button "Save and Exit" at bounding box center [400, 307] width 137 height 15
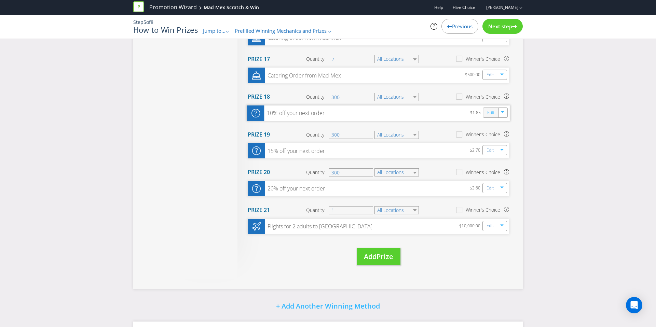
click at [410, 111] on link "Edit" at bounding box center [490, 113] width 7 height 8
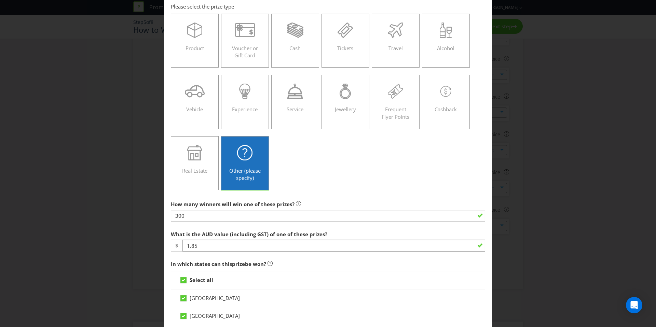
scroll to position [172, 0]
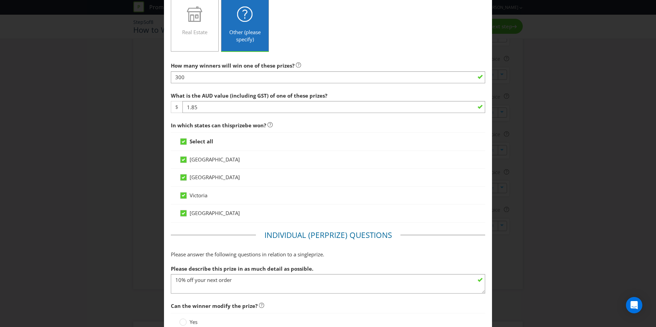
click at [240, 113] on div at bounding box center [328, 113] width 314 height 1
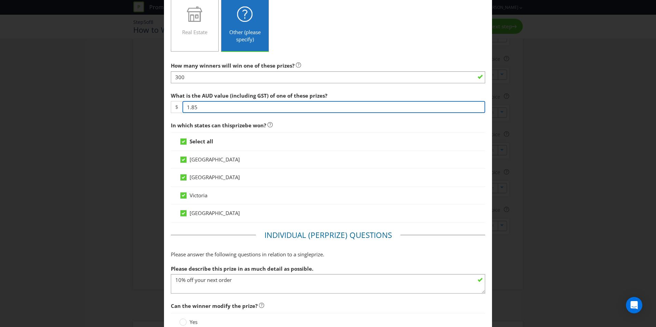
click at [240, 109] on input "1.85" at bounding box center [334, 107] width 303 height 12
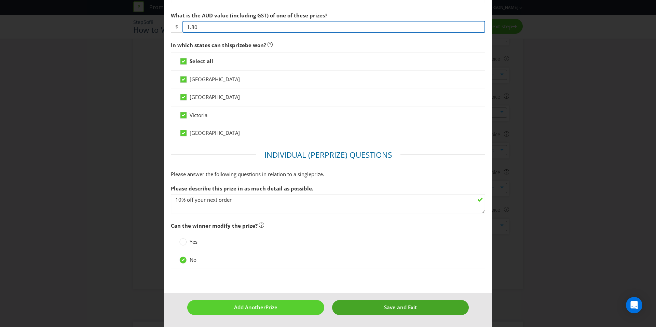
type input "1.80"
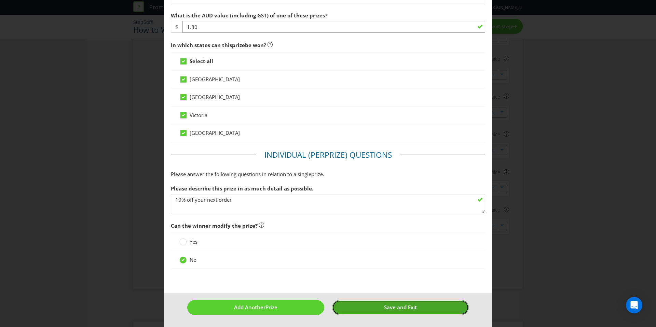
click at [370, 237] on button "Save and Exit" at bounding box center [400, 307] width 137 height 15
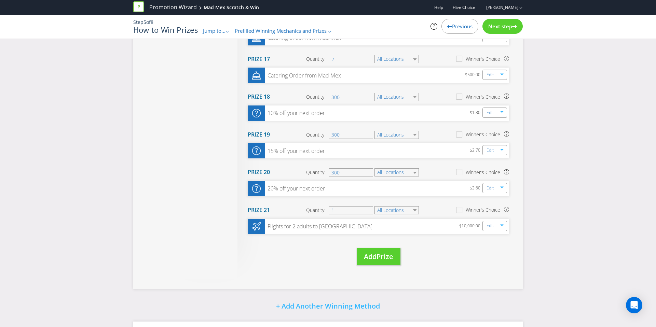
click at [410, 30] on div "Next step" at bounding box center [503, 26] width 40 height 15
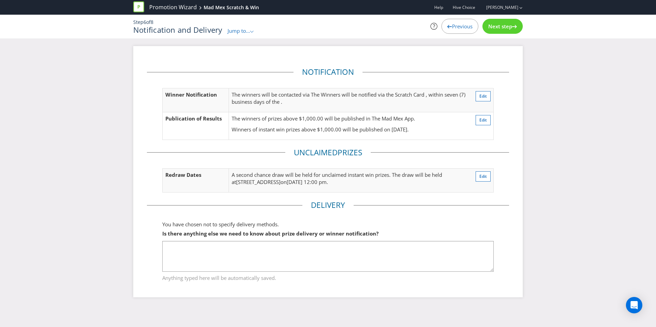
click at [410, 27] on icon at bounding box center [449, 26] width 5 height 3
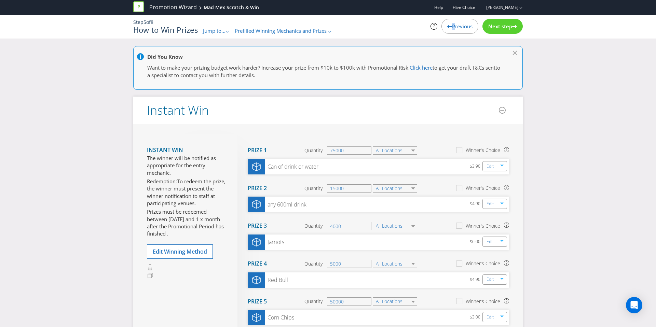
click at [410, 27] on icon at bounding box center [449, 26] width 5 height 3
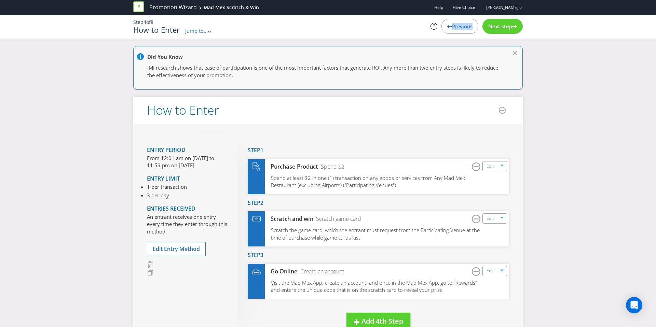
click at [410, 27] on icon at bounding box center [449, 26] width 5 height 3
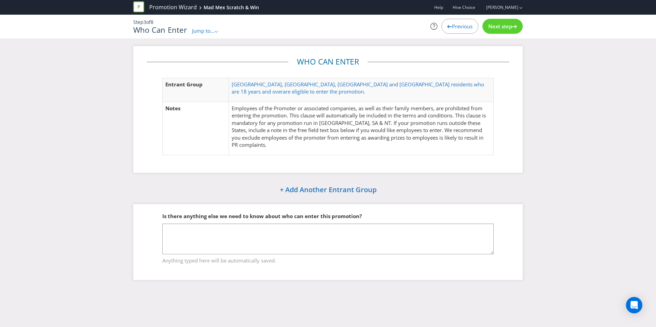
click at [410, 26] on span "Next step" at bounding box center [500, 26] width 24 height 7
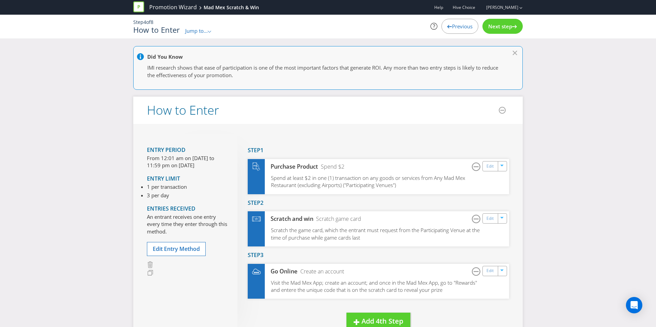
click at [410, 26] on span "Next step" at bounding box center [500, 26] width 24 height 7
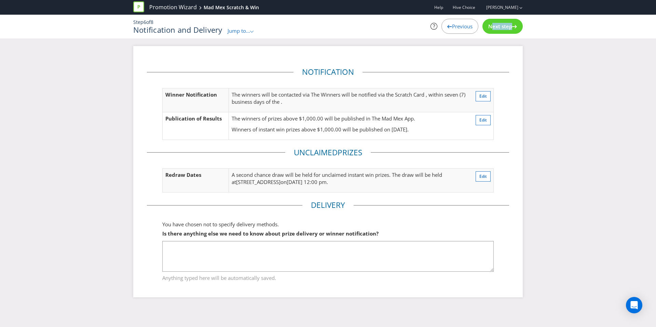
click at [410, 26] on span "Next step" at bounding box center [500, 26] width 24 height 7
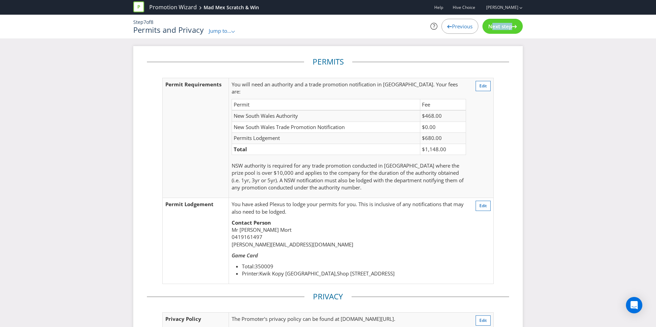
click at [410, 26] on span "Next step" at bounding box center [500, 26] width 24 height 7
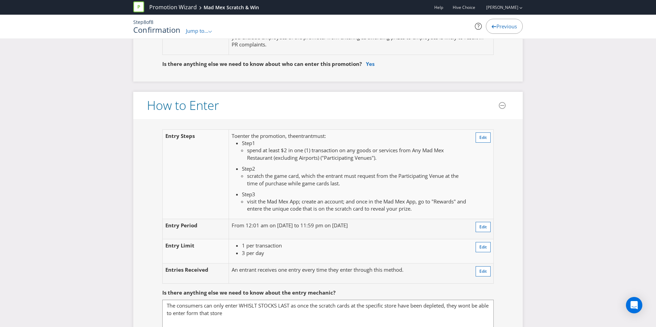
scroll to position [504, 0]
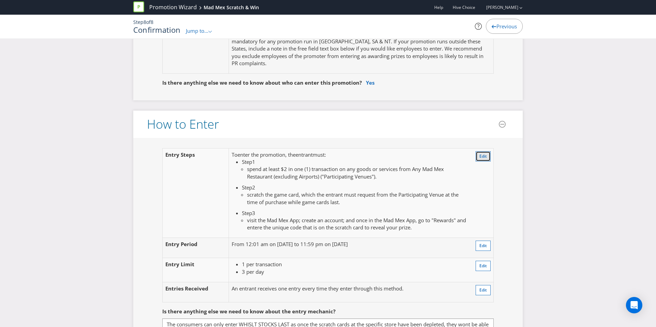
click at [410, 152] on button "Edit" at bounding box center [483, 156] width 15 height 10
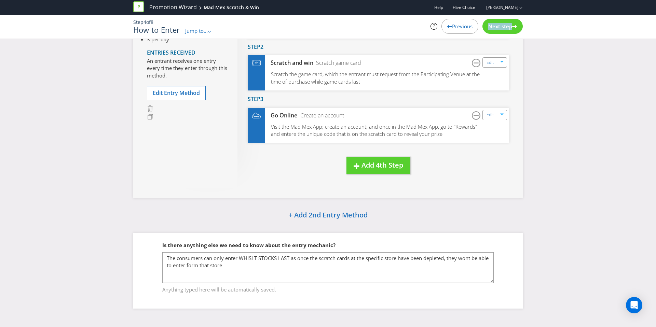
scroll to position [156, 0]
click at [410, 119] on div "Edit" at bounding box center [491, 115] width 15 height 10
click at [410, 118] on link "Edit" at bounding box center [490, 115] width 7 height 8
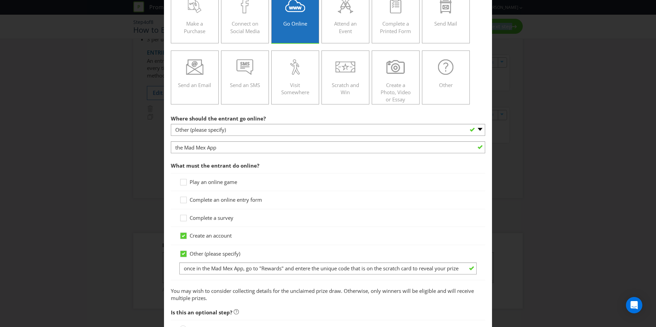
scroll to position [126, 0]
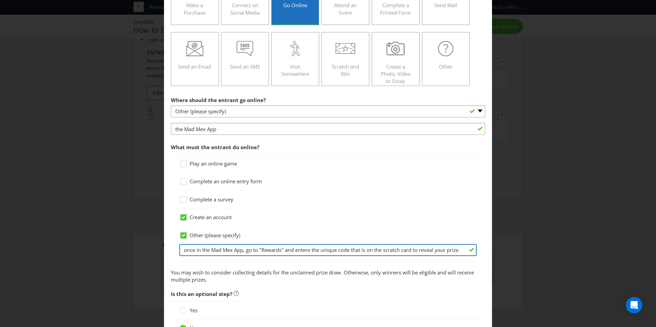
click at [313, 237] on input "once in the Mad Mex App, go to "Rewards" and entere the unique code that is on …" at bounding box center [327, 250] width 297 height 12
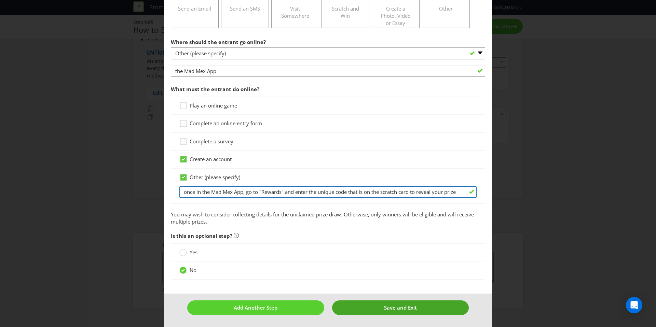
type input "once in the Mad Mex App, go to "Rewards" and enter the unique code that is on t…"
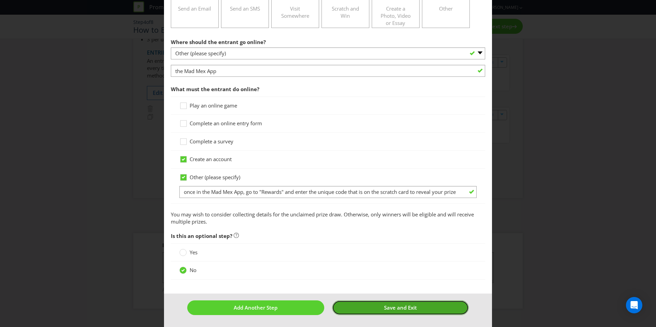
click at [361, 237] on button "Save and Exit" at bounding box center [400, 308] width 137 height 15
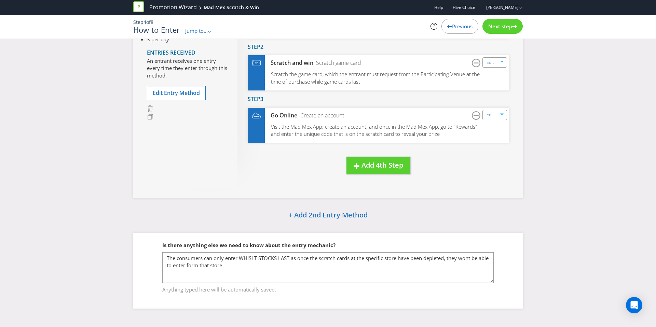
click at [410, 31] on div "Next step" at bounding box center [503, 26] width 40 height 15
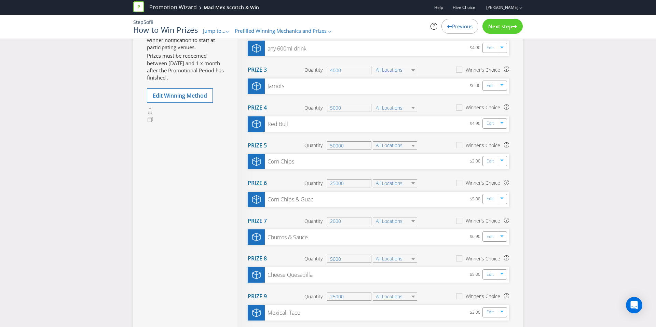
click at [410, 31] on div "Next step" at bounding box center [503, 26] width 40 height 15
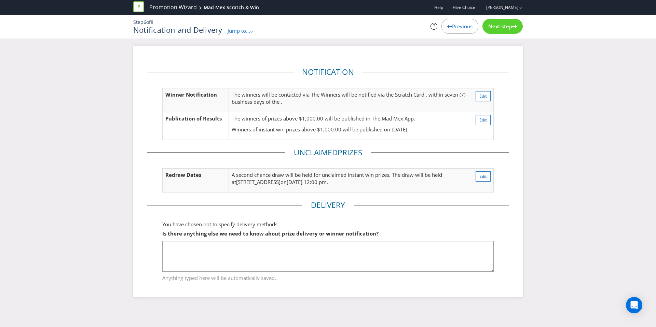
click at [410, 31] on div "Next step" at bounding box center [503, 26] width 40 height 15
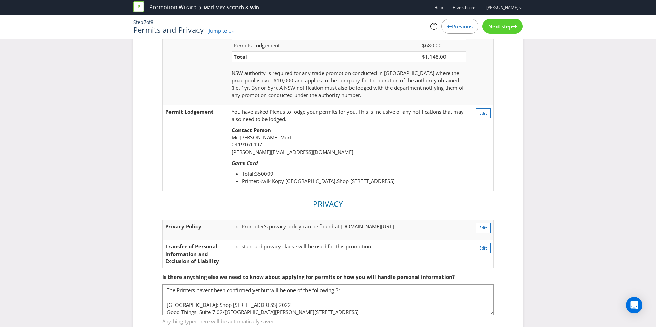
scroll to position [117, 0]
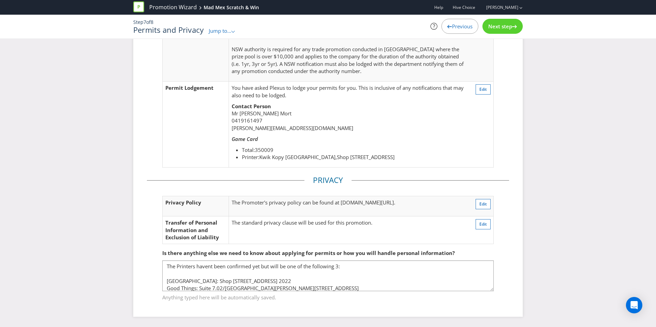
click at [410, 22] on div "Previous Next step" at bounding box center [461, 26] width 123 height 15
click at [410, 22] on div "Next step" at bounding box center [503, 26] width 40 height 15
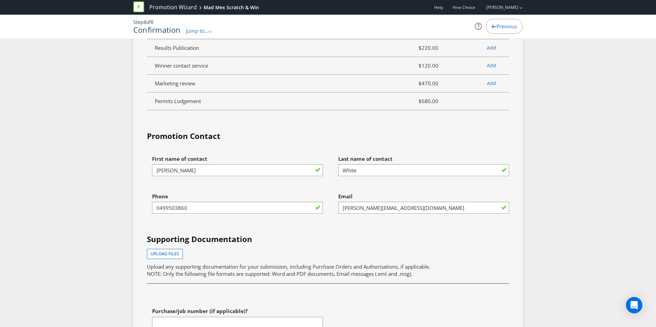
scroll to position [2927, 0]
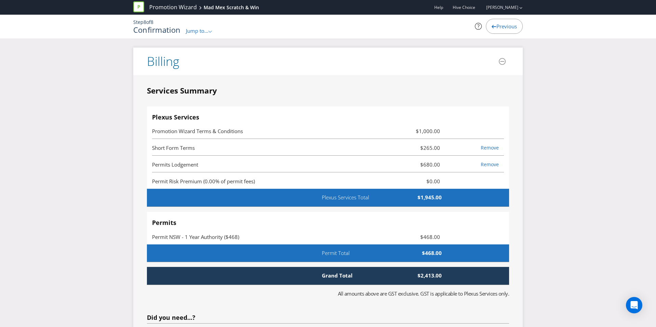
click at [410, 29] on span "Previous" at bounding box center [507, 26] width 21 height 7
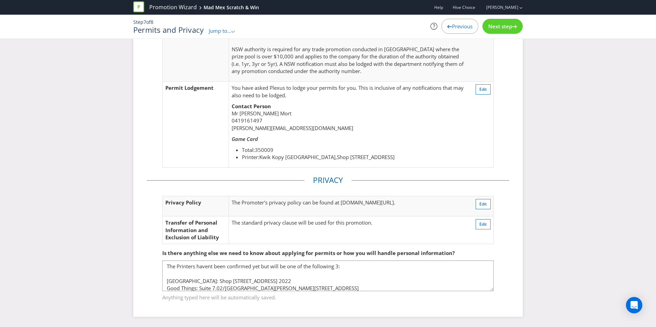
scroll to position [117, 0]
click at [410, 28] on span "Previous" at bounding box center [462, 26] width 21 height 7
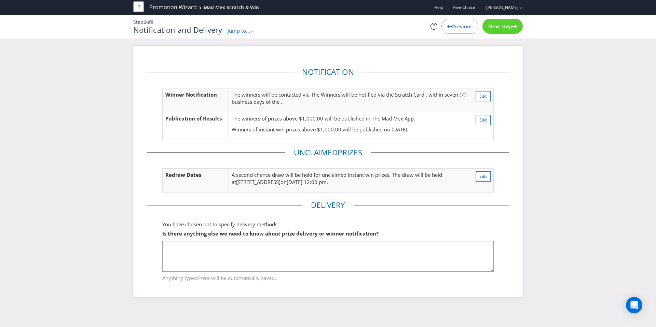
click at [410, 27] on span "Previous" at bounding box center [462, 26] width 21 height 7
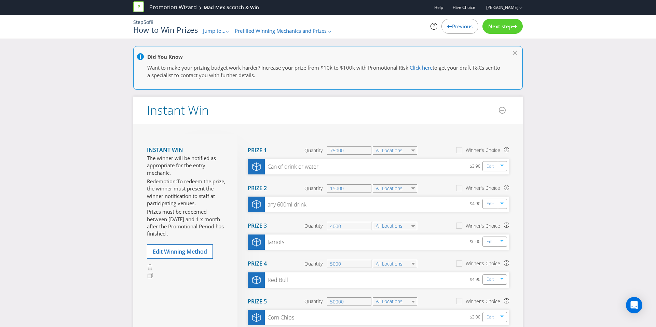
click at [410, 27] on span "Previous" at bounding box center [462, 26] width 21 height 7
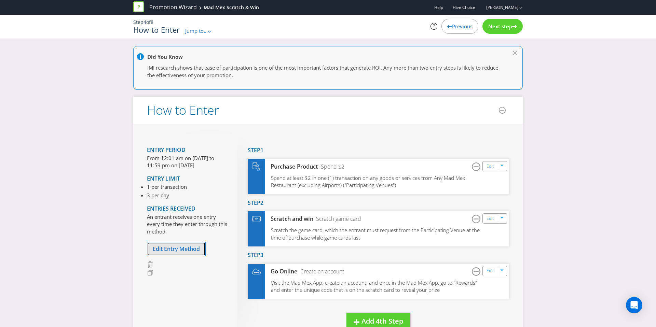
click at [179, 237] on span "Edit Entry Method" at bounding box center [176, 249] width 47 height 8
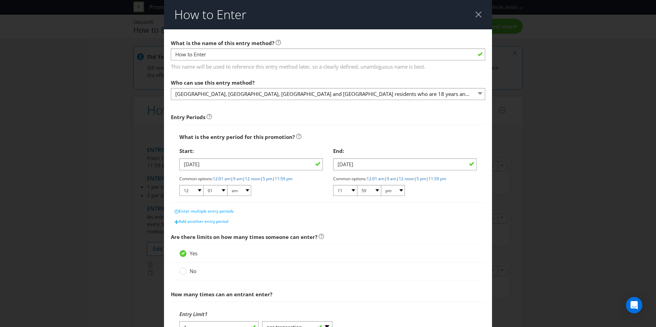
click at [408, 157] on div "End:" at bounding box center [405, 151] width 144 height 14
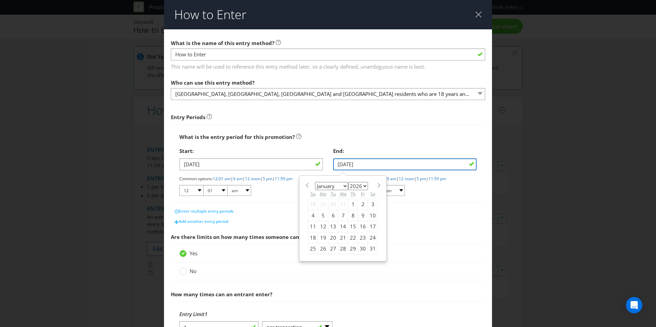
click at [402, 161] on input "[DATE]" at bounding box center [405, 165] width 144 height 12
click at [376, 188] on div "January February March April May June July August September October November [D…" at bounding box center [343, 219] width 70 height 72
click at [377, 187] on span at bounding box center [378, 185] width 5 height 5
select select "1"
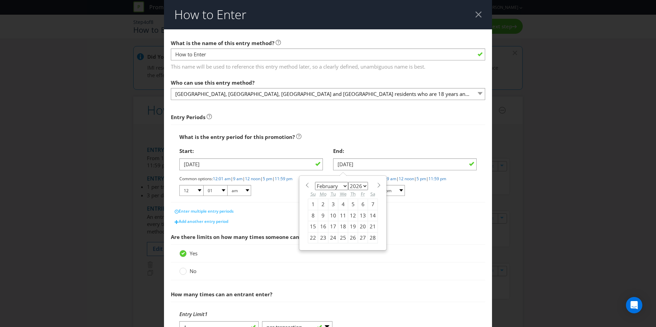
click at [311, 204] on div "1" at bounding box center [313, 204] width 10 height 11
type input "[DATE]"
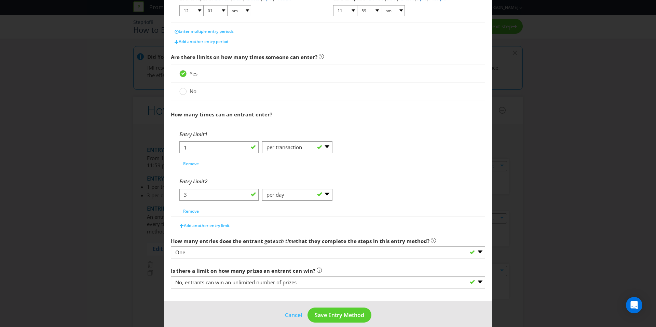
scroll to position [188, 0]
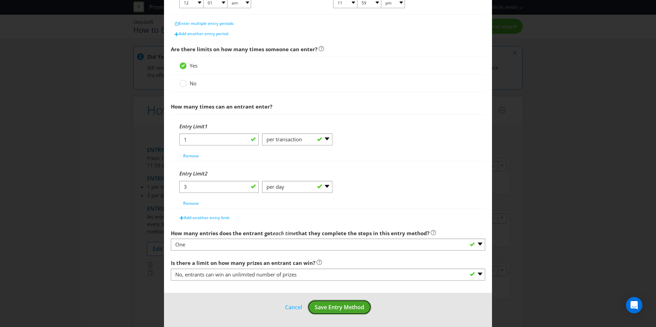
click at [327, 237] on button "Save Entry Method" at bounding box center [340, 307] width 64 height 15
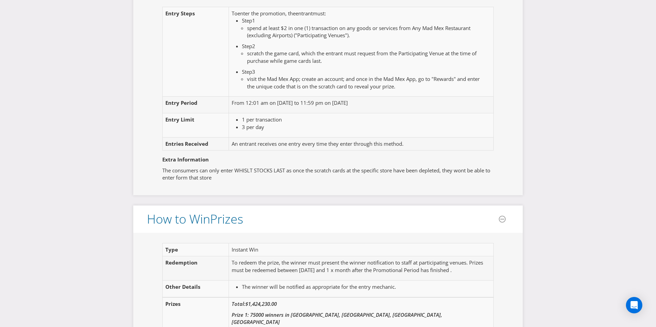
scroll to position [632, 0]
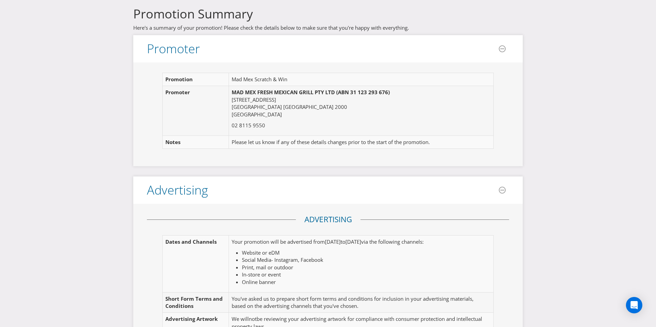
scroll to position [4, 0]
